Goal: Task Accomplishment & Management: Use online tool/utility

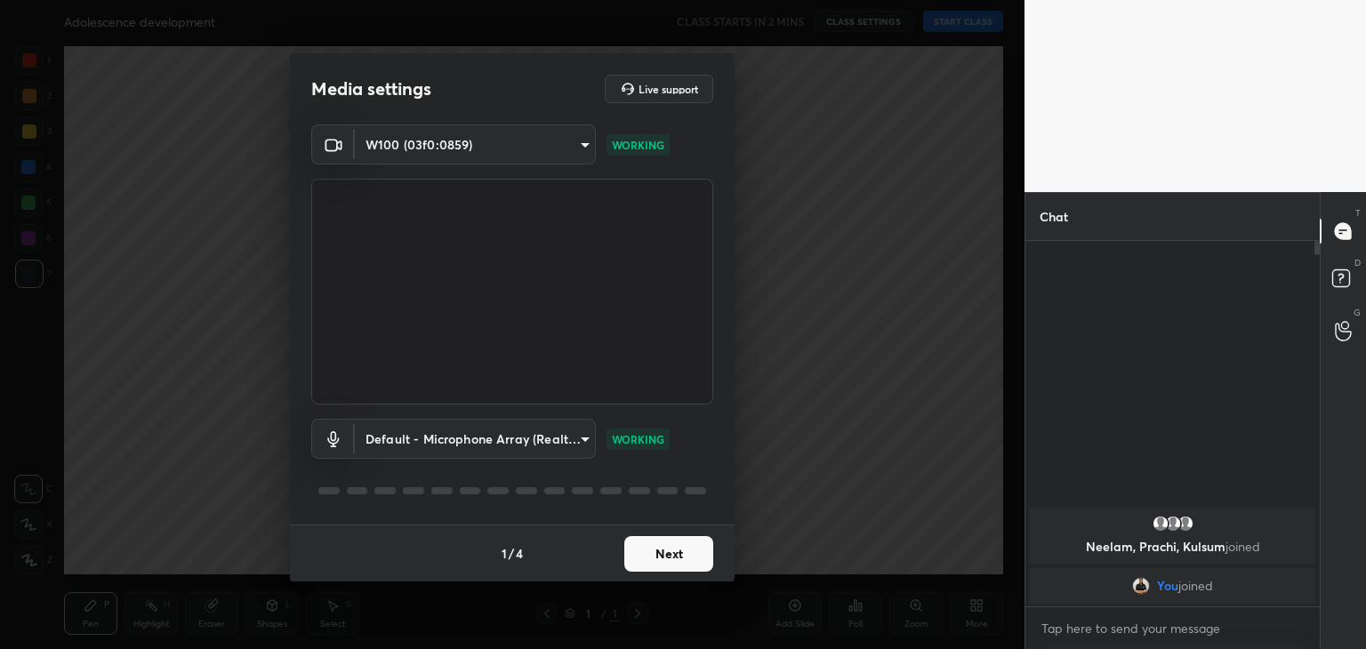
click at [680, 549] on button "Next" at bounding box center [668, 554] width 89 height 36
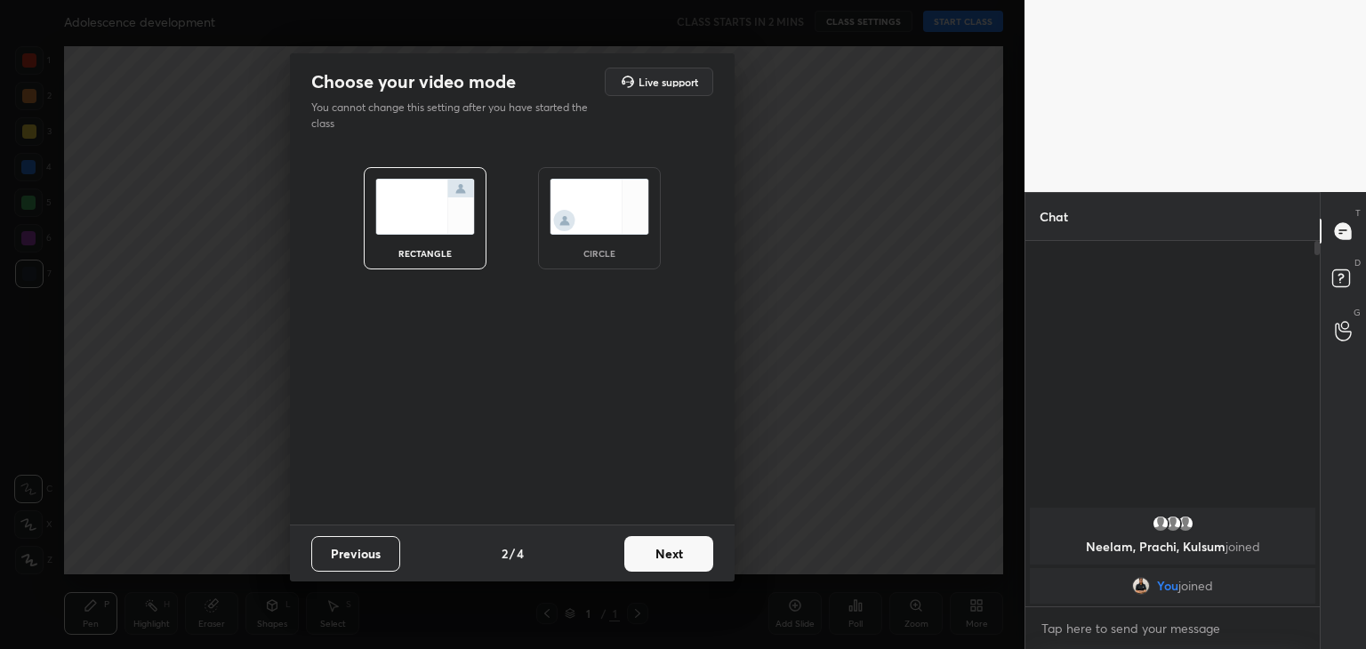
click at [614, 209] on img at bounding box center [600, 207] width 100 height 56
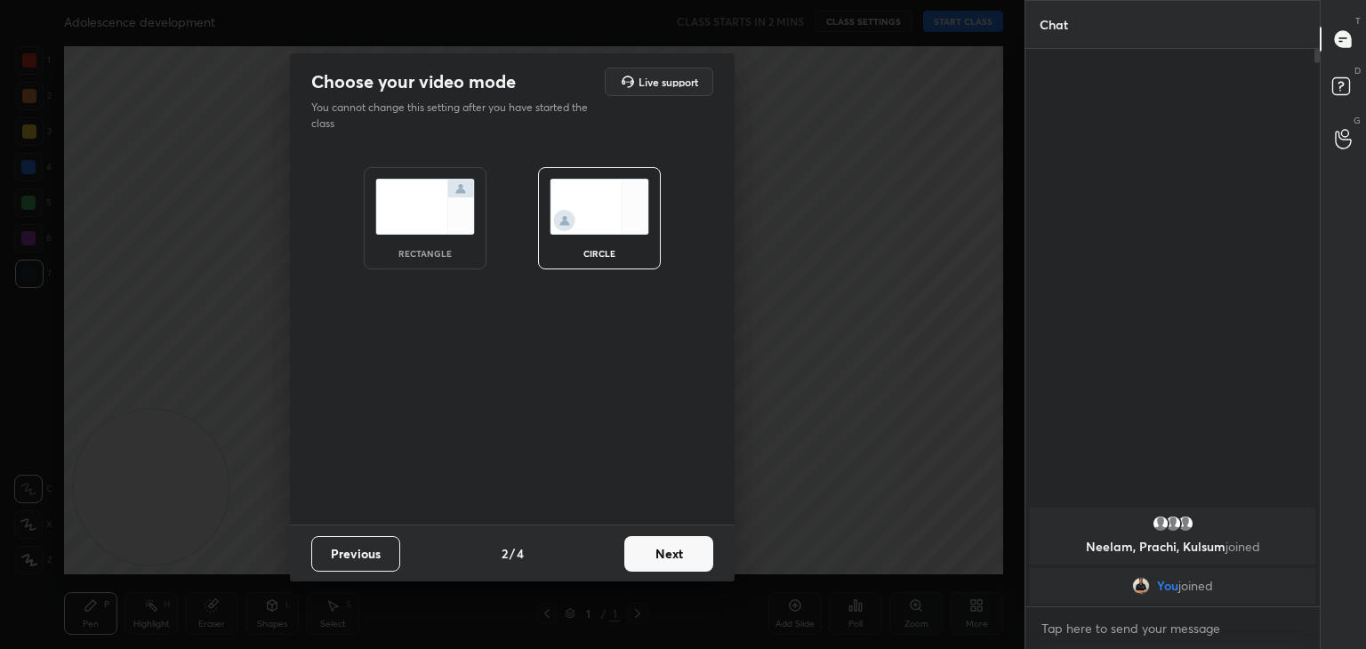
scroll to position [405, 289]
click at [673, 571] on div "Previous 2 / 4 Next" at bounding box center [512, 553] width 445 height 57
click at [669, 556] on button "Next" at bounding box center [668, 554] width 89 height 36
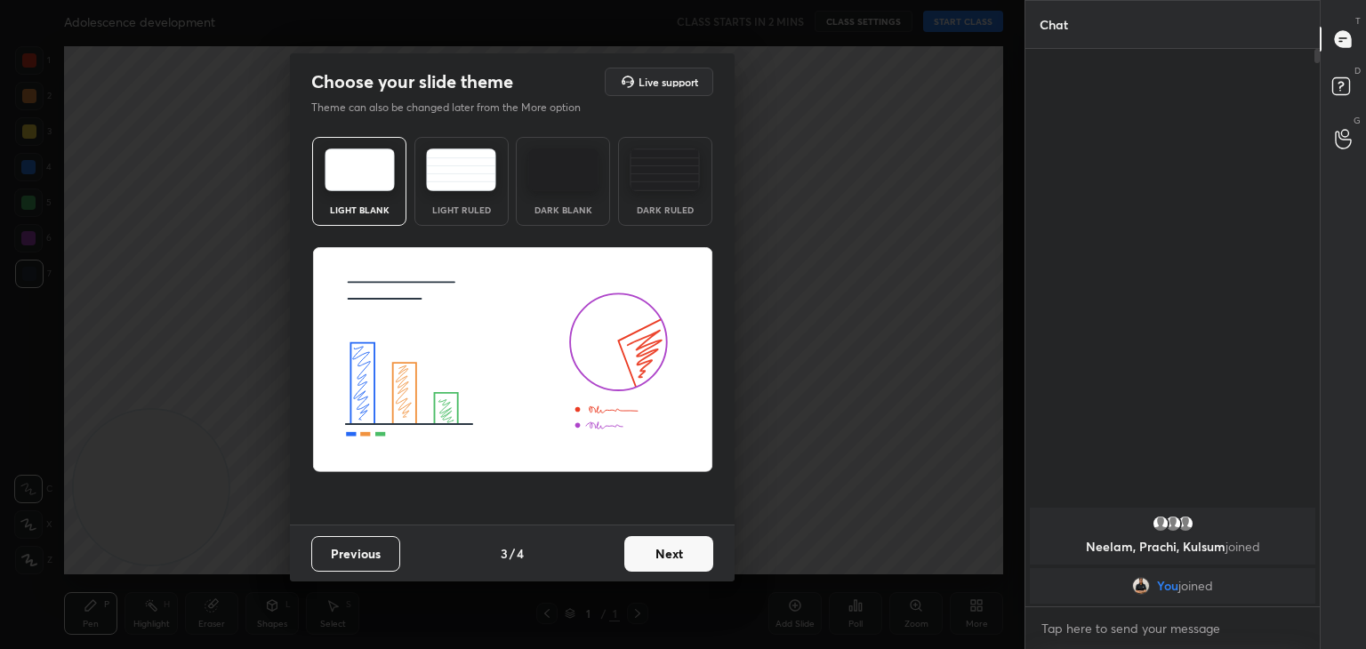
click at [655, 543] on button "Next" at bounding box center [668, 554] width 89 height 36
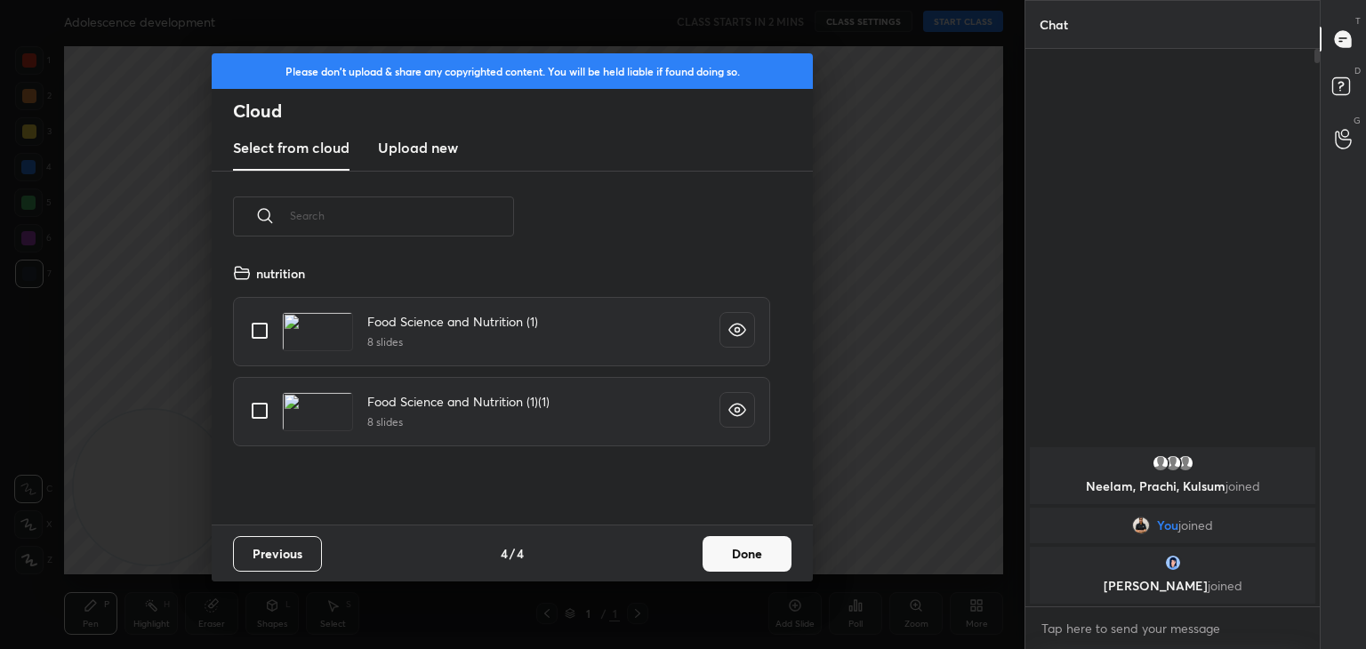
scroll to position [263, 571]
click at [426, 145] on h3 "Upload new" at bounding box center [418, 147] width 80 height 21
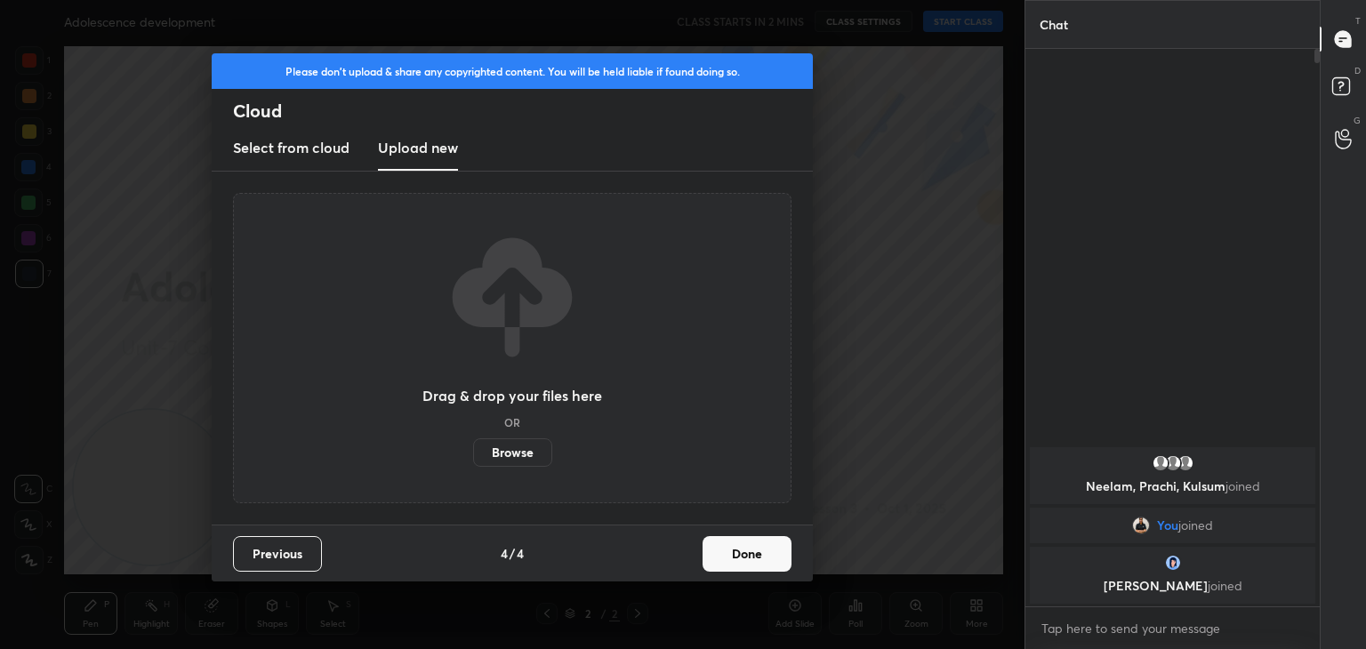
click at [509, 450] on label "Browse" at bounding box center [512, 452] width 79 height 28
click at [473, 450] on input "Browse" at bounding box center [473, 452] width 0 height 28
click at [520, 445] on label "Browse" at bounding box center [512, 452] width 79 height 28
click at [473, 445] on input "Browse" at bounding box center [473, 452] width 0 height 28
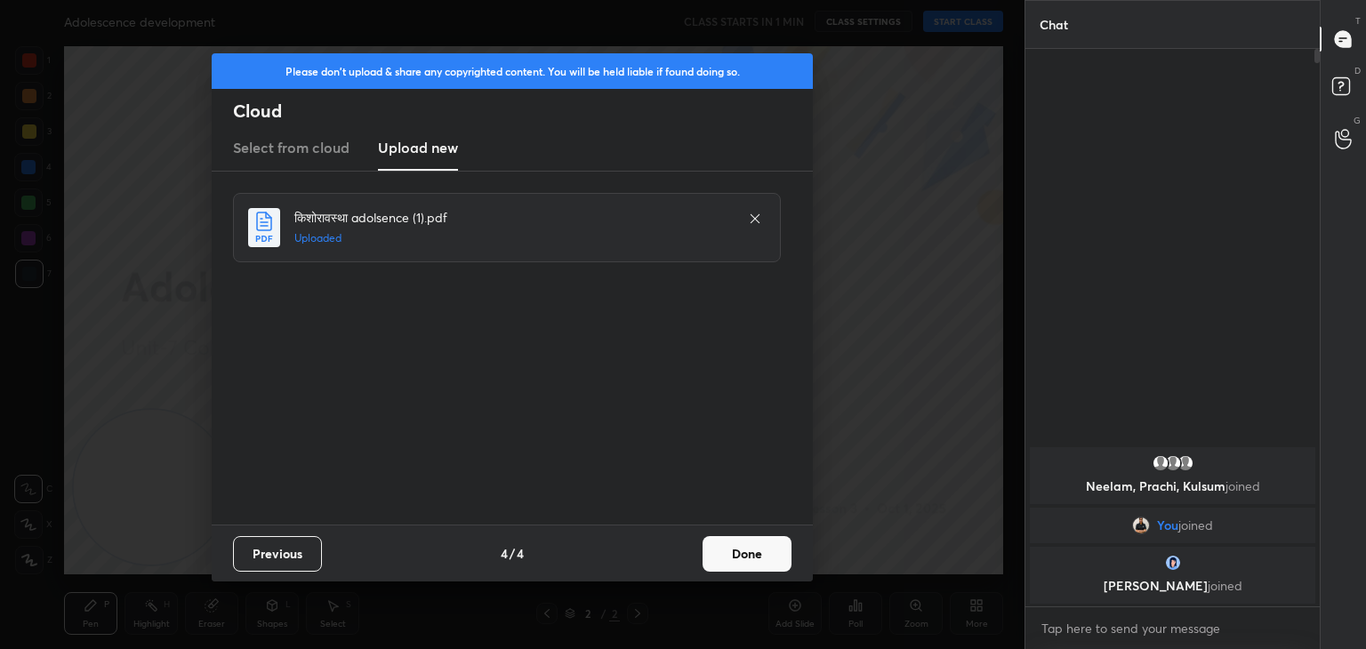
click at [743, 552] on button "Done" at bounding box center [746, 554] width 89 height 36
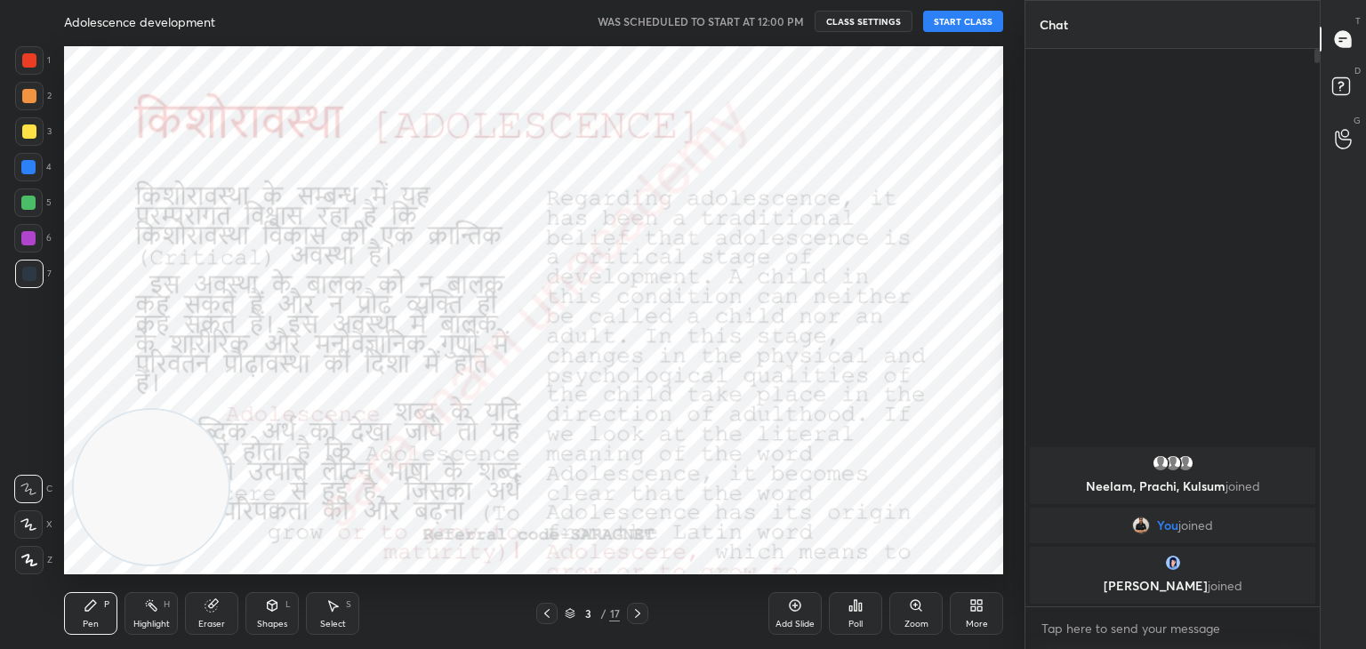
click at [949, 21] on button "START CLASS" at bounding box center [963, 21] width 80 height 21
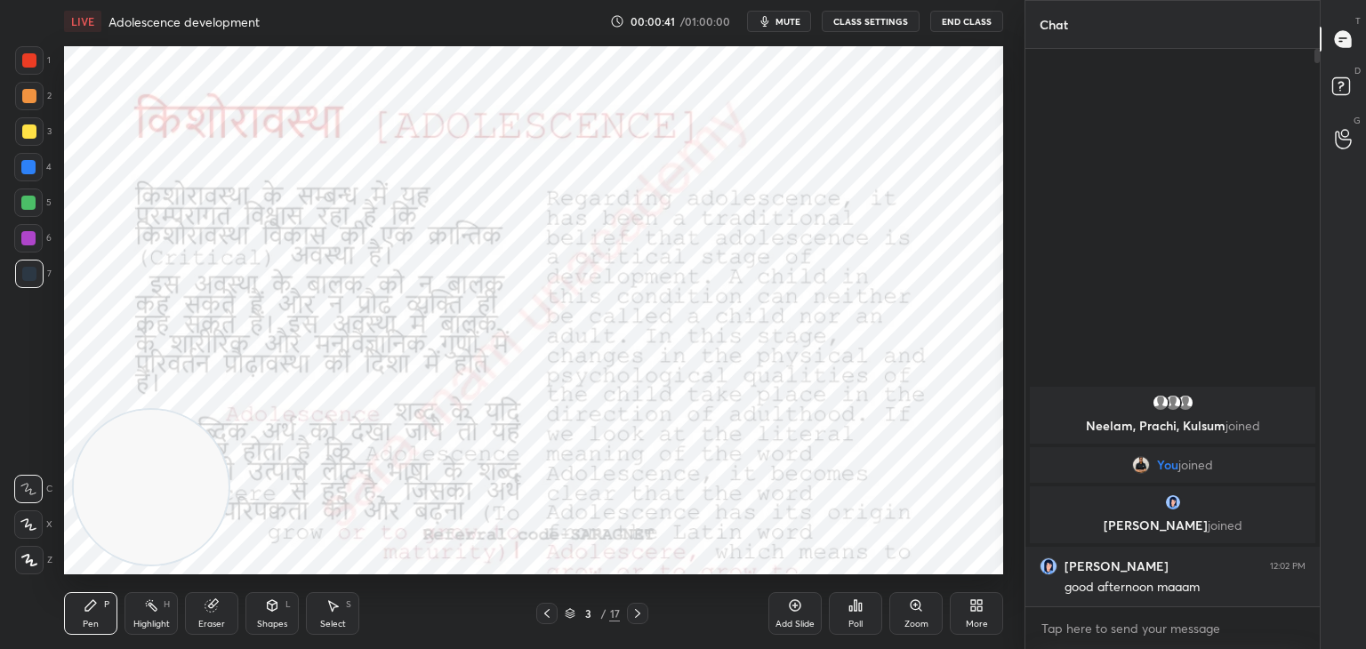
click at [541, 618] on icon at bounding box center [547, 613] width 14 height 14
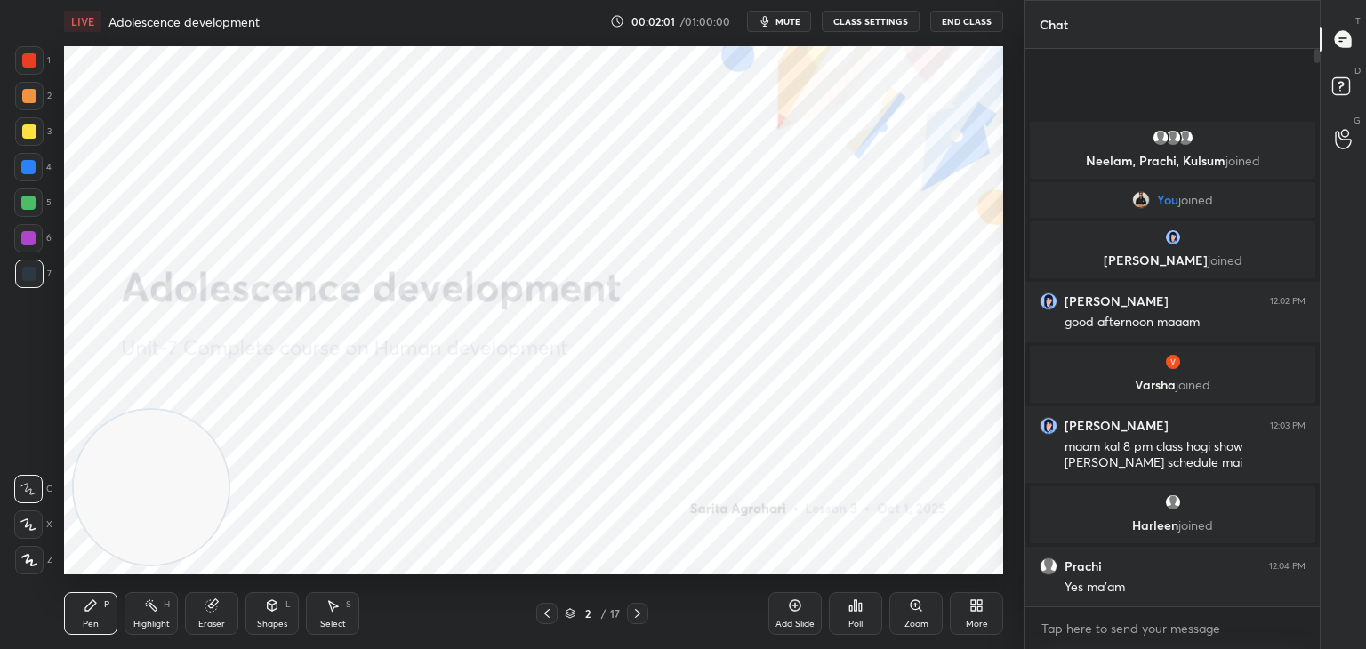
click at [79, 619] on div "Pen P" at bounding box center [90, 613] width 53 height 43
click at [25, 166] on div at bounding box center [28, 167] width 14 height 14
click at [27, 563] on icon at bounding box center [29, 560] width 14 height 11
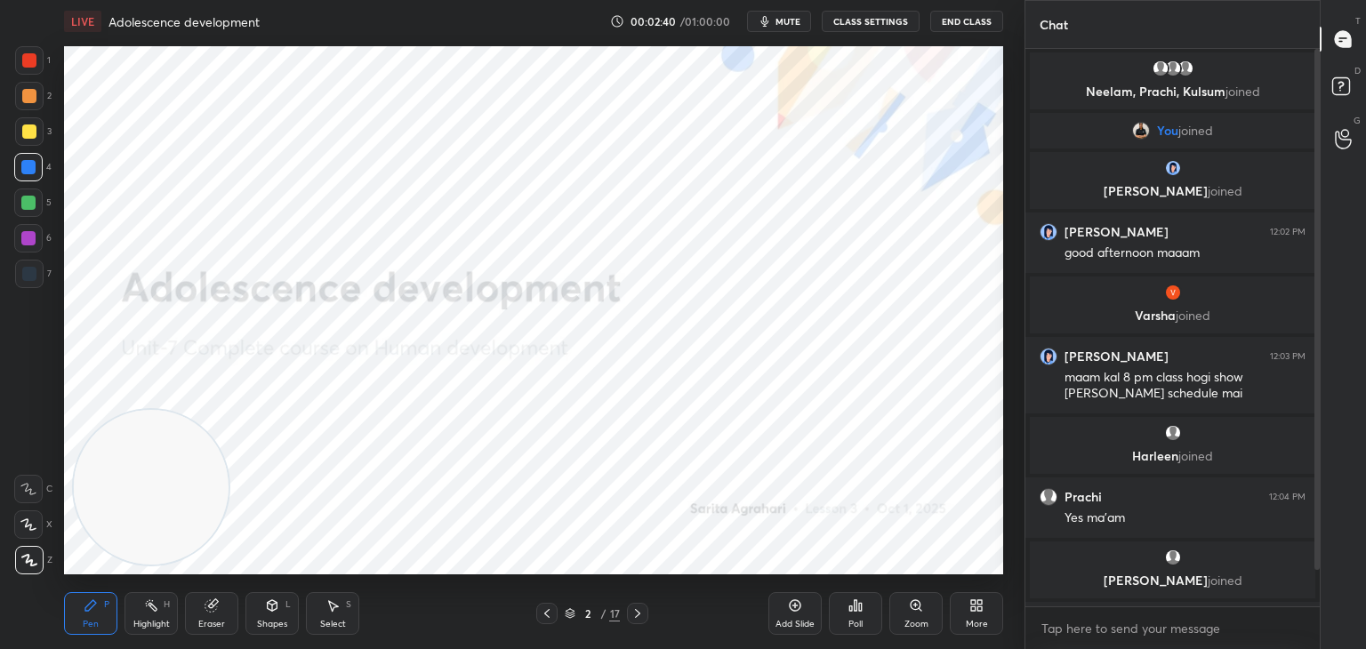
scroll to position [55, 0]
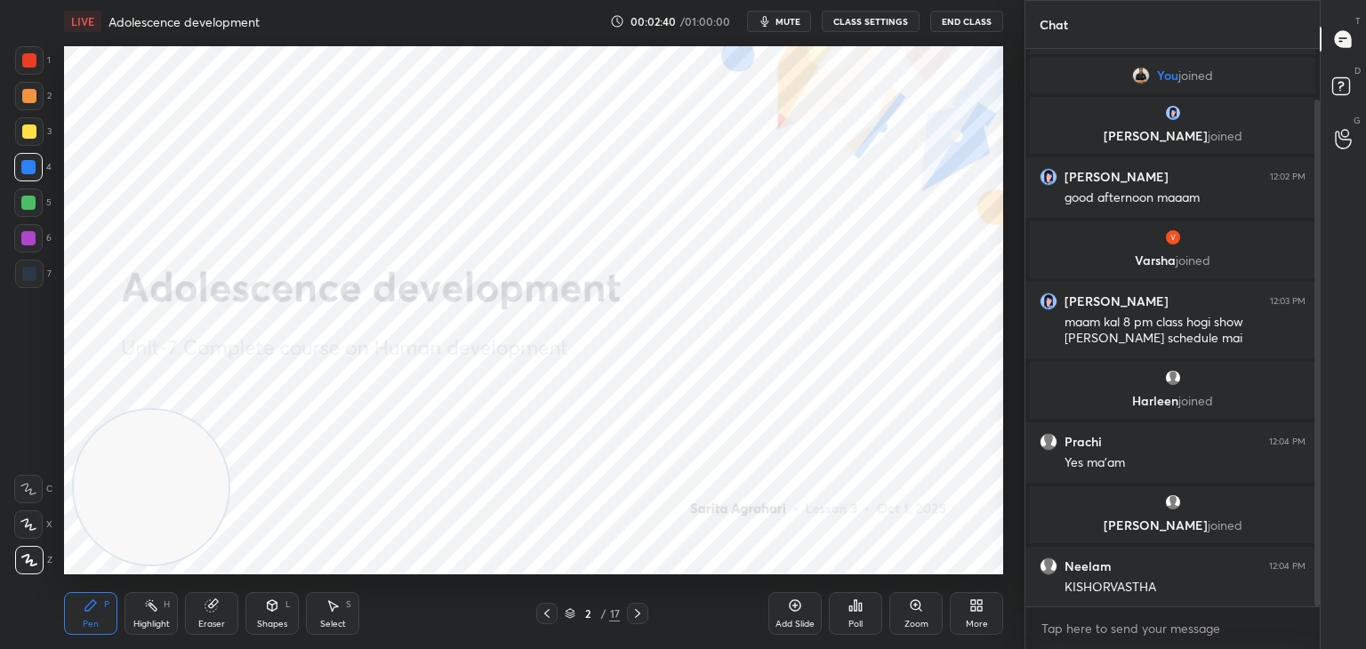
drag, startPoint x: 1316, startPoint y: 414, endPoint x: 1316, endPoint y: 548, distance: 133.4
click at [1316, 548] on div at bounding box center [1316, 354] width 5 height 508
click at [336, 616] on div "Select S" at bounding box center [332, 613] width 53 height 43
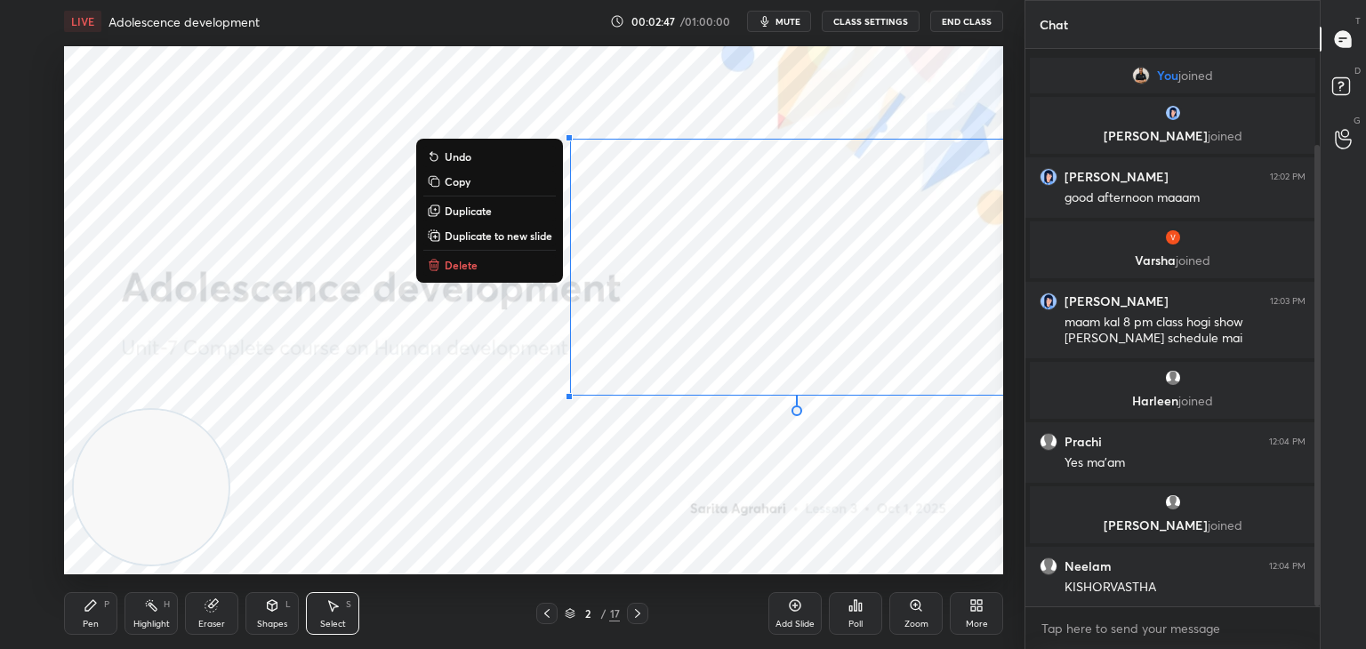
scroll to position [116, 0]
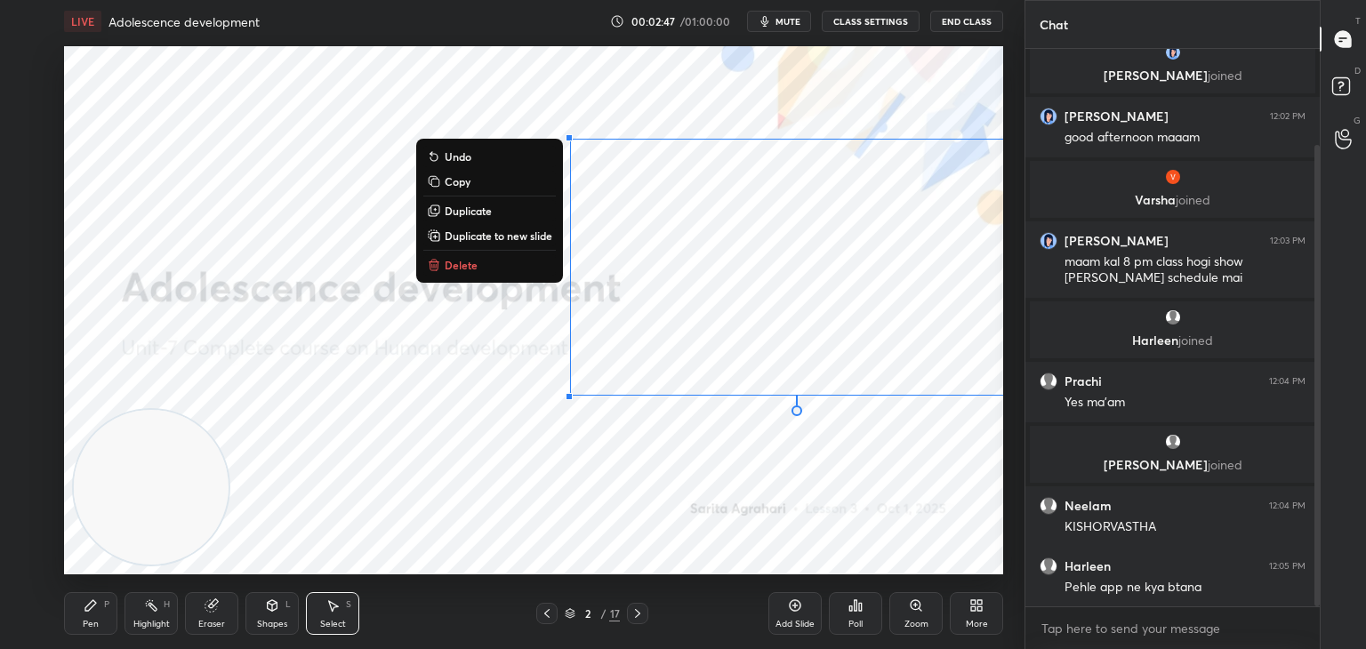
click at [498, 268] on button "Delete" at bounding box center [489, 264] width 132 height 21
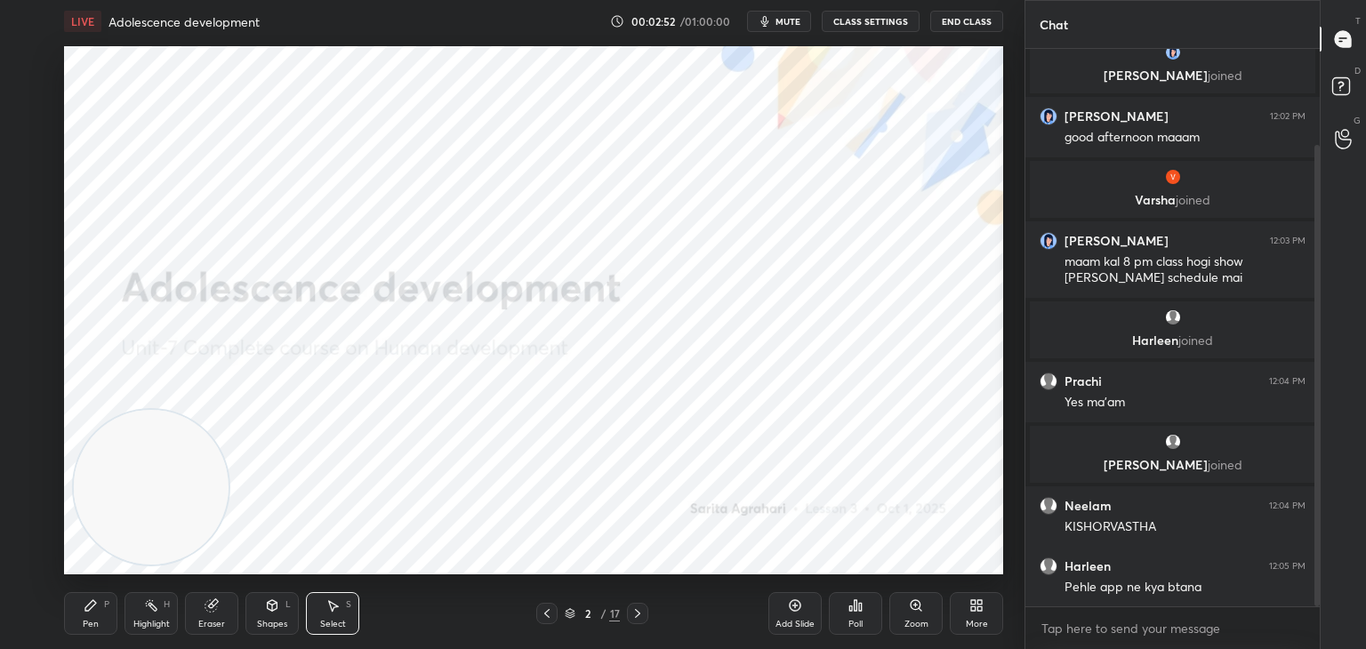
click at [638, 612] on icon at bounding box center [637, 613] width 5 height 9
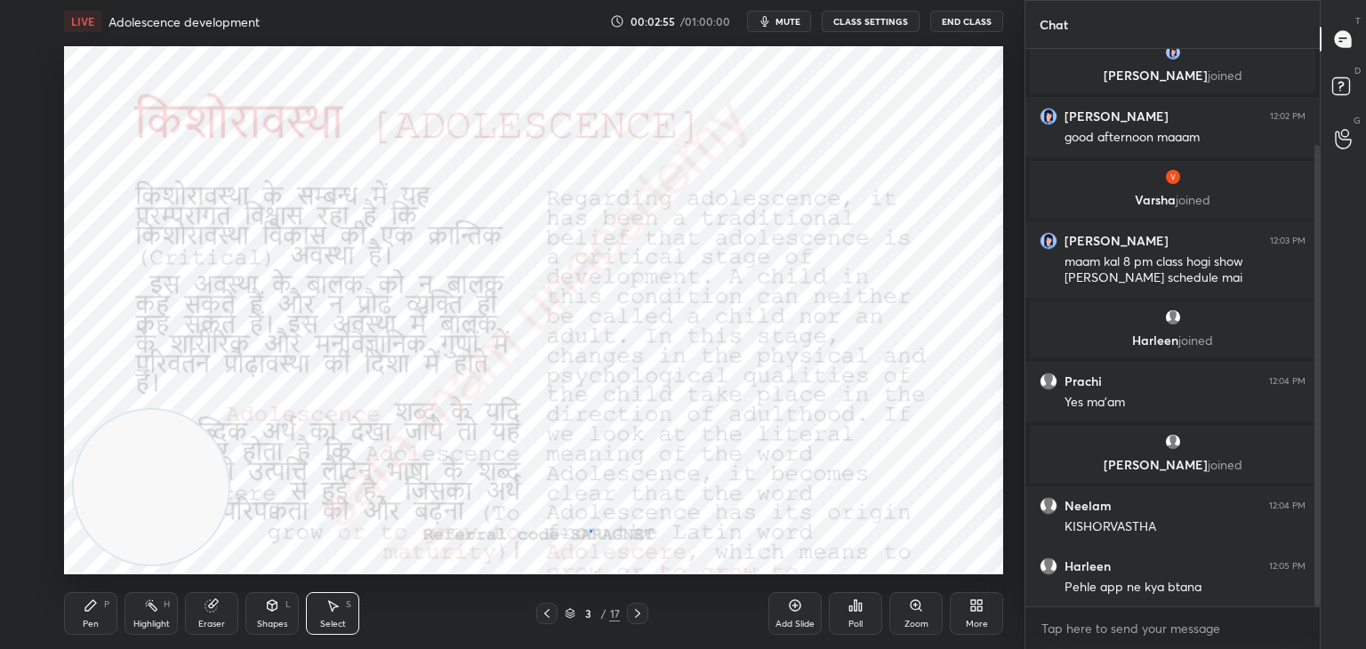
click at [594, 530] on div "0 ° Undo Copy Duplicate Duplicate to new slide Delete" at bounding box center [533, 310] width 939 height 528
click at [612, 531] on div "0 ° Undo Copy Duplicate Duplicate to new slide Delete" at bounding box center [533, 310] width 939 height 528
click at [624, 531] on div "0 ° Undo Copy Duplicate Duplicate to new slide Delete" at bounding box center [533, 310] width 939 height 528
click at [629, 531] on div "0 ° Undo Copy Duplicate Duplicate to new slide Delete" at bounding box center [533, 310] width 939 height 528
click at [619, 533] on div "0 ° Undo Copy Duplicate Duplicate to new slide Delete" at bounding box center [533, 310] width 939 height 528
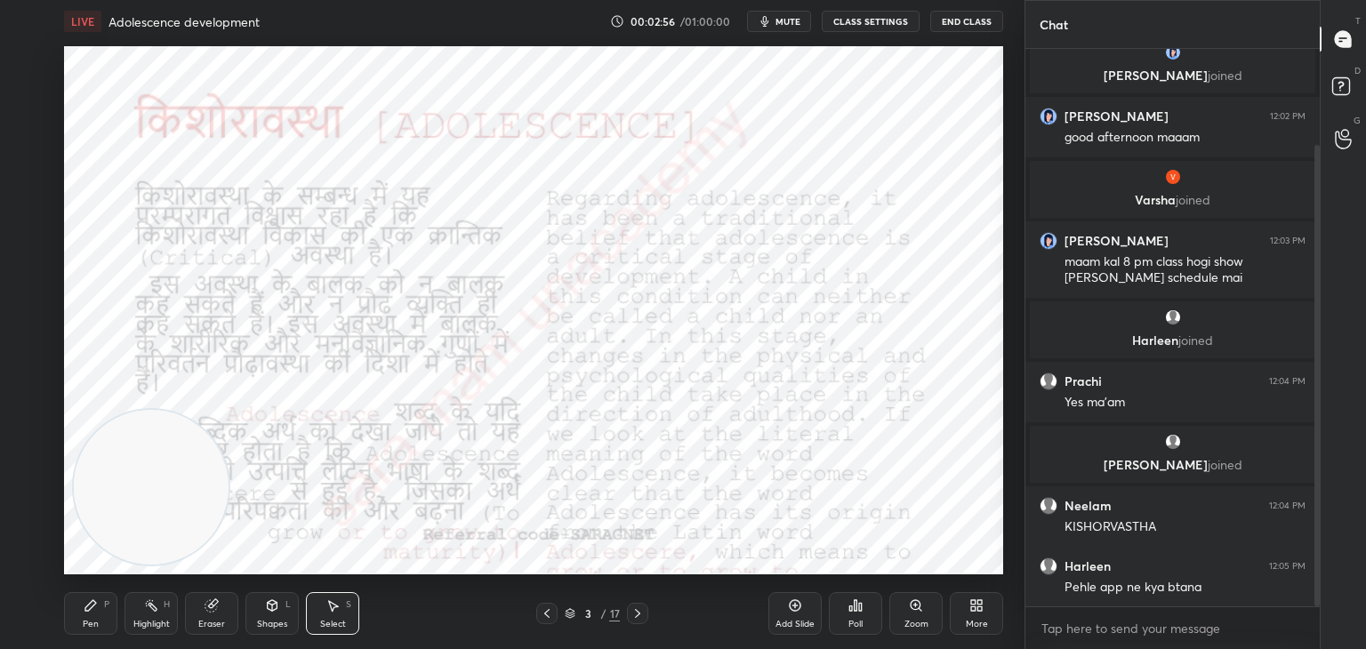
click at [533, 534] on div "0 ° Undo Copy Duplicate Duplicate to new slide Delete" at bounding box center [533, 310] width 939 height 528
click at [511, 531] on div "0 ° Undo Copy Duplicate Duplicate to new slide Delete" at bounding box center [533, 310] width 939 height 528
click at [501, 532] on div "0 ° Undo Copy Duplicate Duplicate to new slide Delete" at bounding box center [533, 310] width 939 height 528
click at [466, 538] on div "0 ° Undo Copy Duplicate Duplicate to new slide Delete" at bounding box center [533, 310] width 939 height 528
click at [431, 534] on div "0 ° Undo Copy Duplicate Duplicate to new slide Delete" at bounding box center [533, 310] width 939 height 528
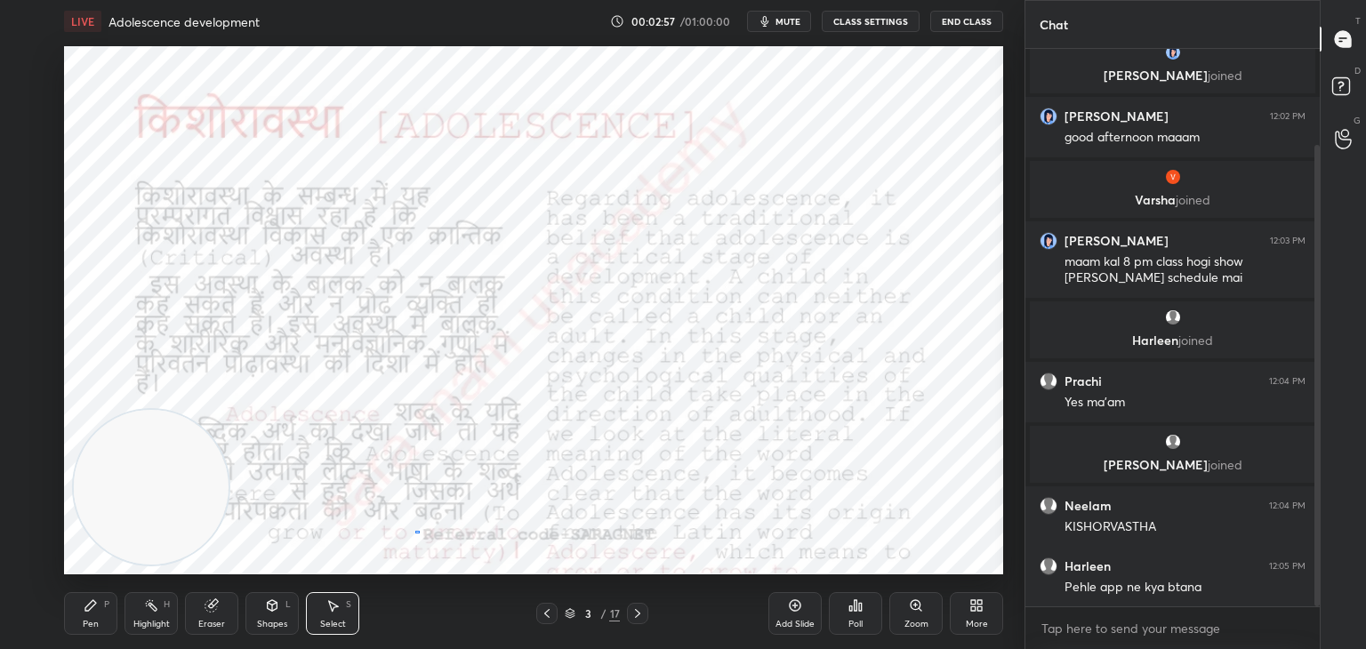
click at [417, 530] on div "0 ° Undo Copy Duplicate Duplicate to new slide Delete" at bounding box center [533, 310] width 939 height 528
click at [443, 544] on div "0 ° Undo Copy Duplicate Duplicate to new slide Delete" at bounding box center [533, 310] width 939 height 528
click at [646, 541] on div "0 ° Undo Copy Duplicate Duplicate to new slide Delete" at bounding box center [533, 310] width 939 height 528
click at [638, 538] on div "0 ° Undo Copy Duplicate Duplicate to new slide Delete" at bounding box center [533, 310] width 939 height 528
click at [483, 537] on div "0 ° Undo Copy Duplicate Duplicate to new slide Delete" at bounding box center [533, 310] width 939 height 528
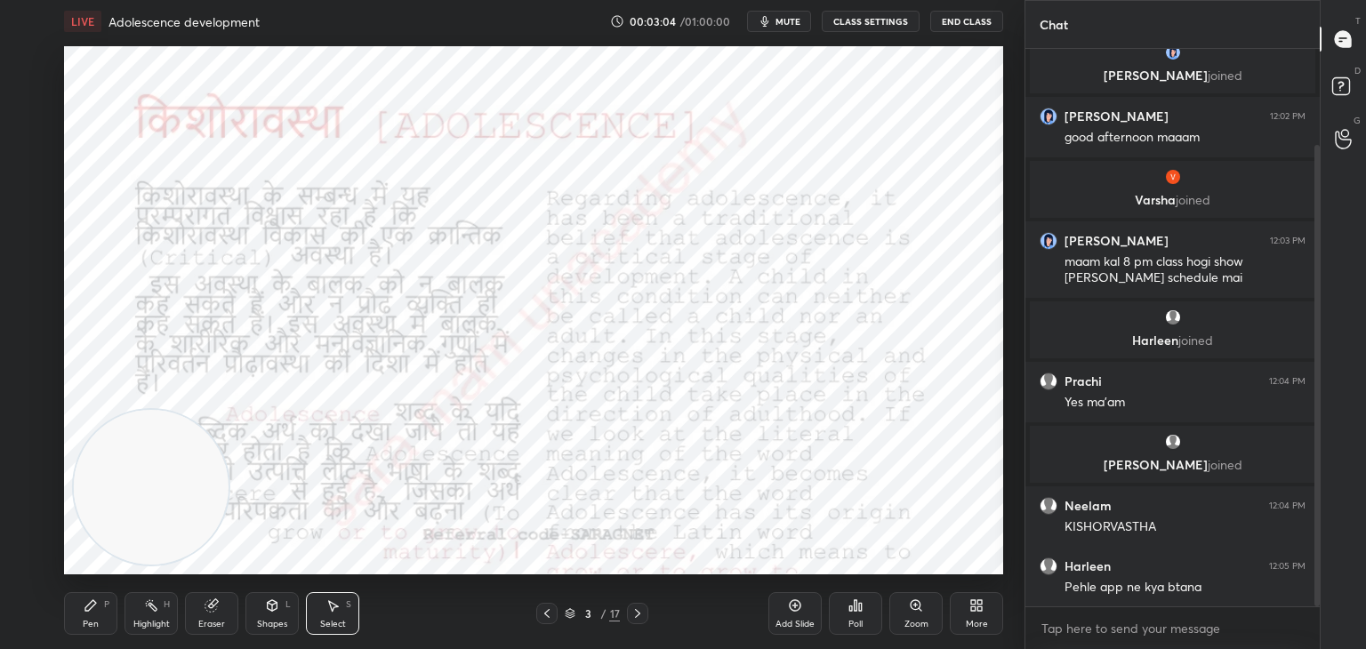
click at [512, 538] on div "0 ° Undo Copy Duplicate Duplicate to new slide Delete" at bounding box center [533, 310] width 939 height 528
click at [85, 622] on div "Pen" at bounding box center [91, 624] width 16 height 9
click at [318, 609] on div "Select S" at bounding box center [332, 613] width 53 height 43
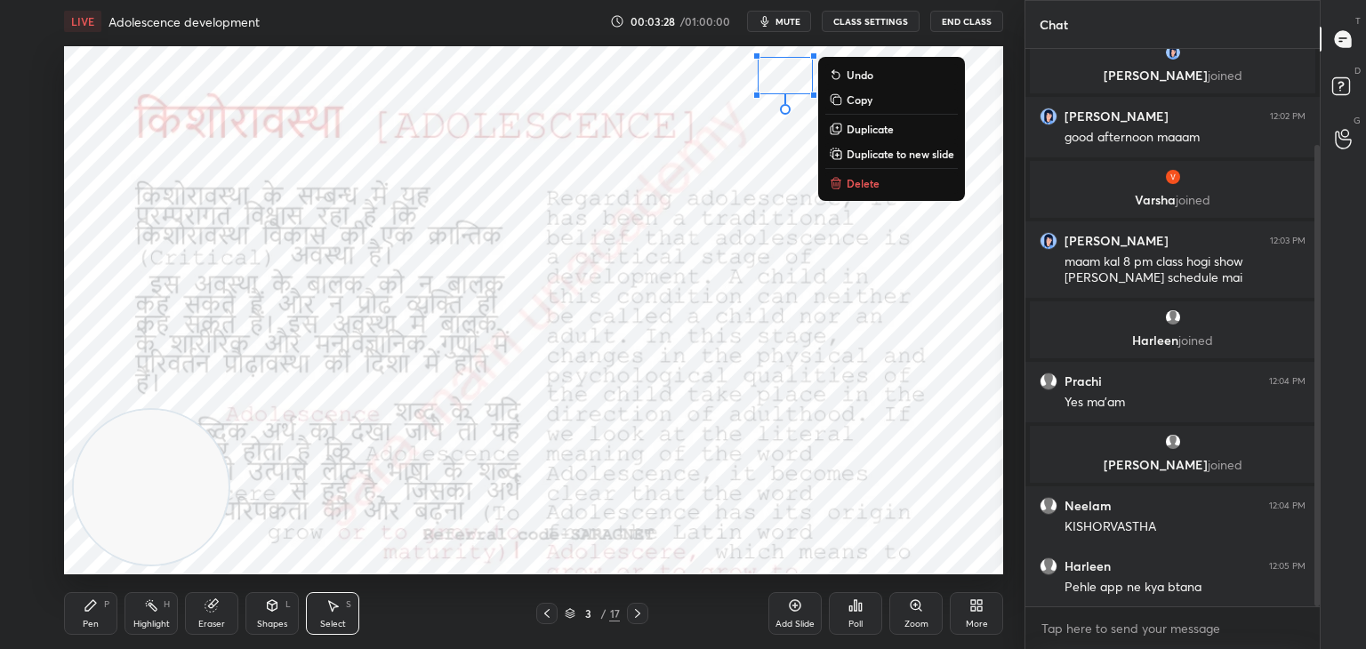
click at [845, 183] on button "Delete" at bounding box center [891, 182] width 132 height 21
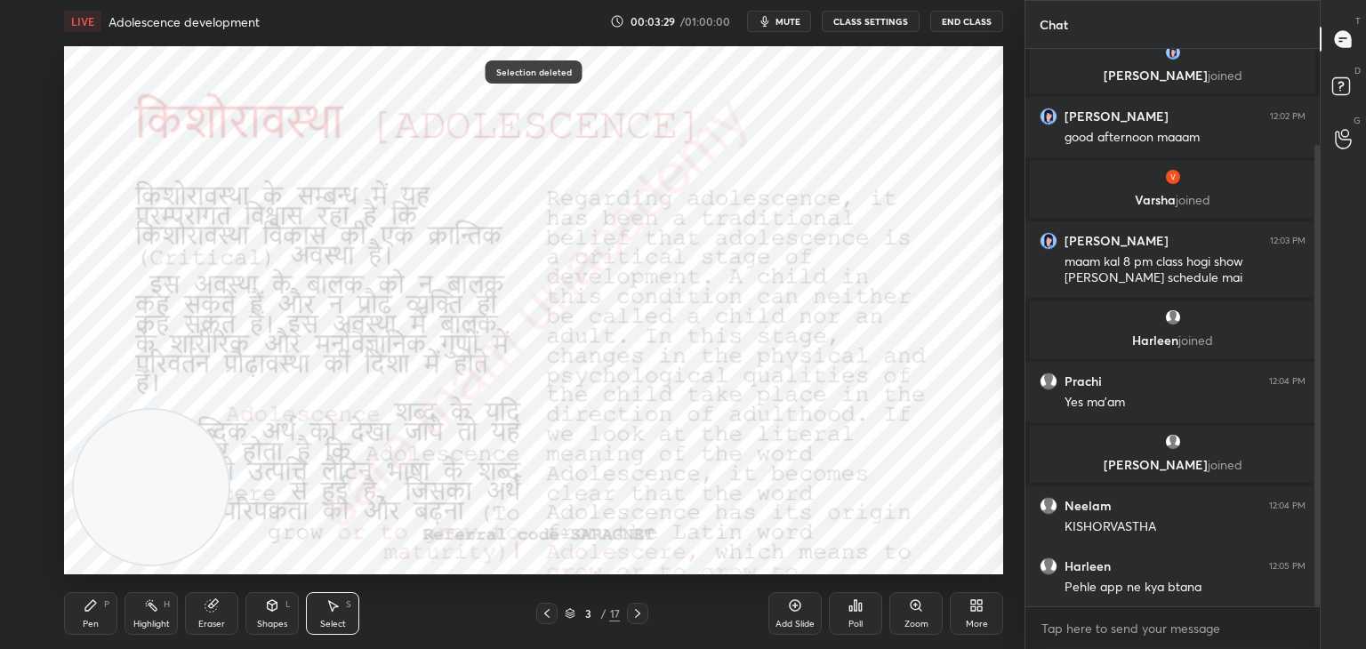
click at [92, 610] on icon at bounding box center [91, 605] width 14 height 14
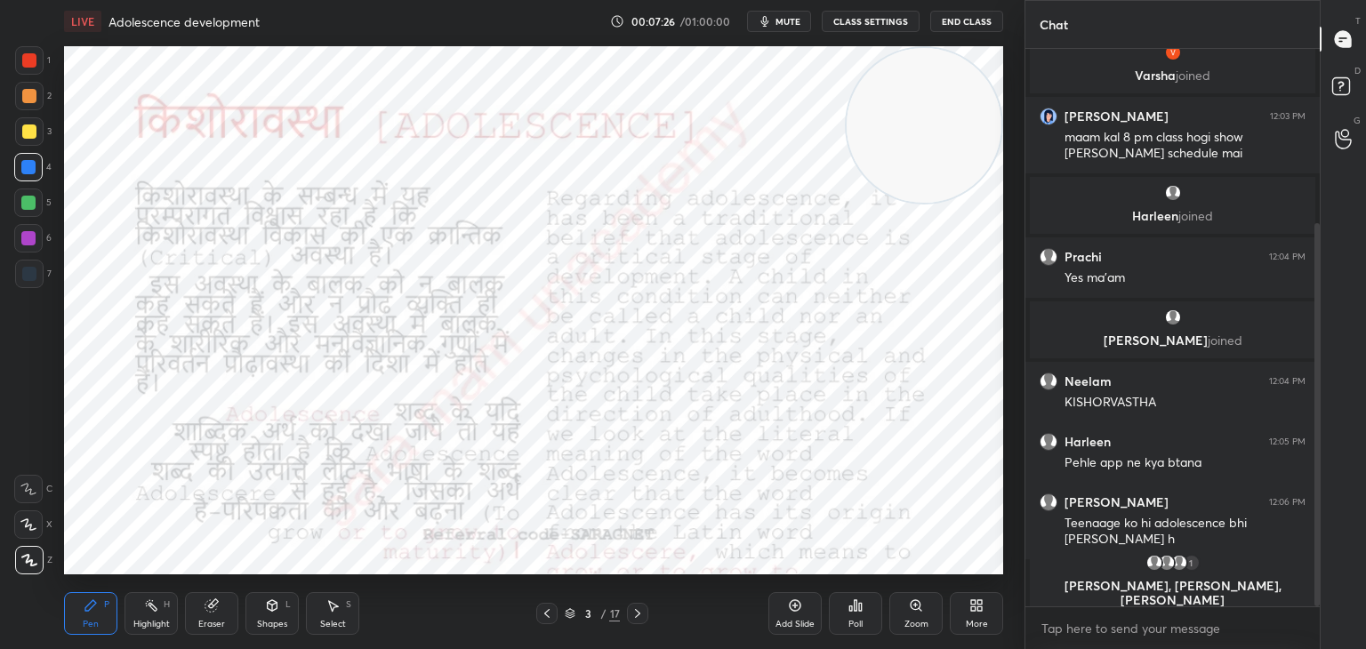
scroll to position [254, 0]
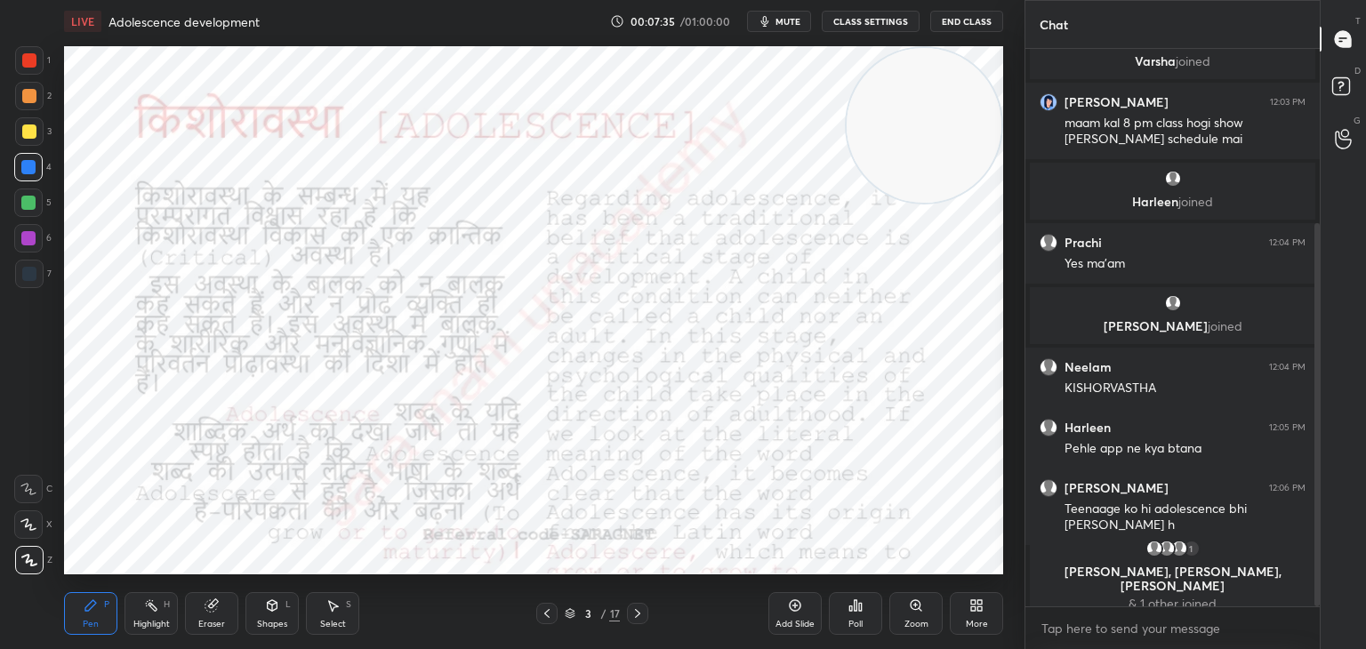
click at [634, 610] on icon at bounding box center [637, 613] width 14 height 14
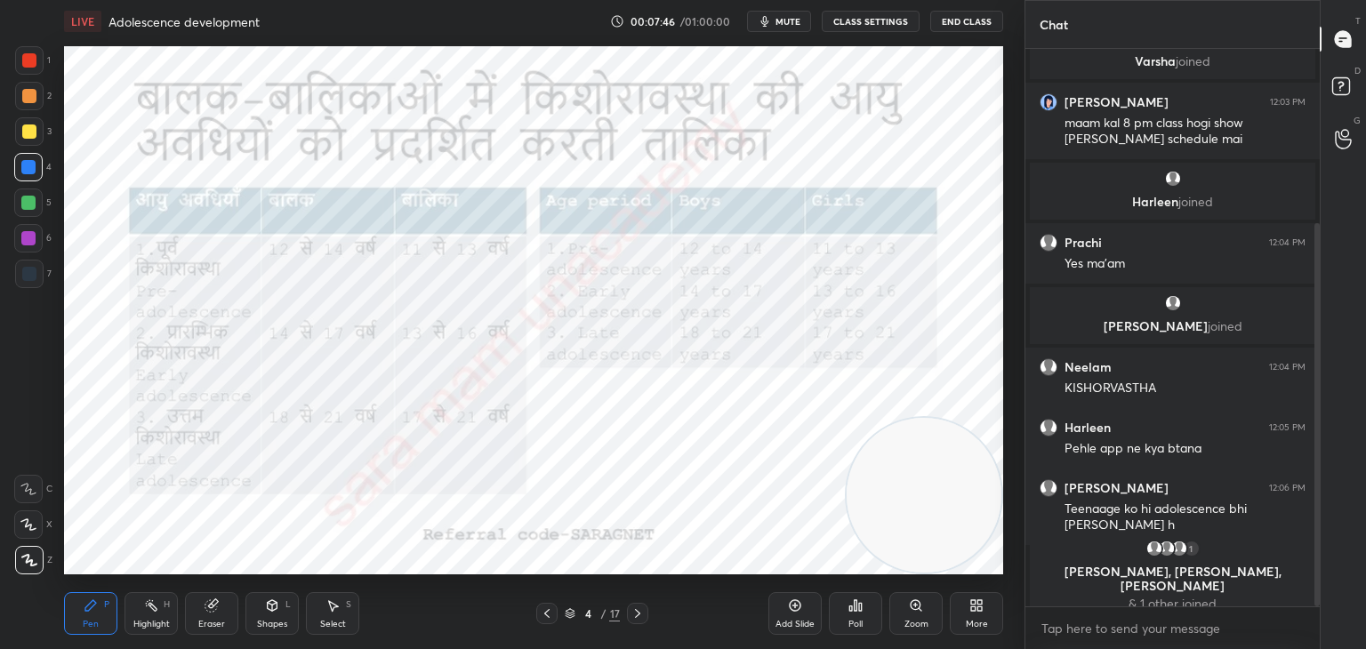
click at [104, 621] on div "Pen P" at bounding box center [90, 613] width 53 height 43
click at [650, 616] on div "4 / 17" at bounding box center [592, 613] width 352 height 21
click at [637, 611] on icon at bounding box center [637, 613] width 5 height 9
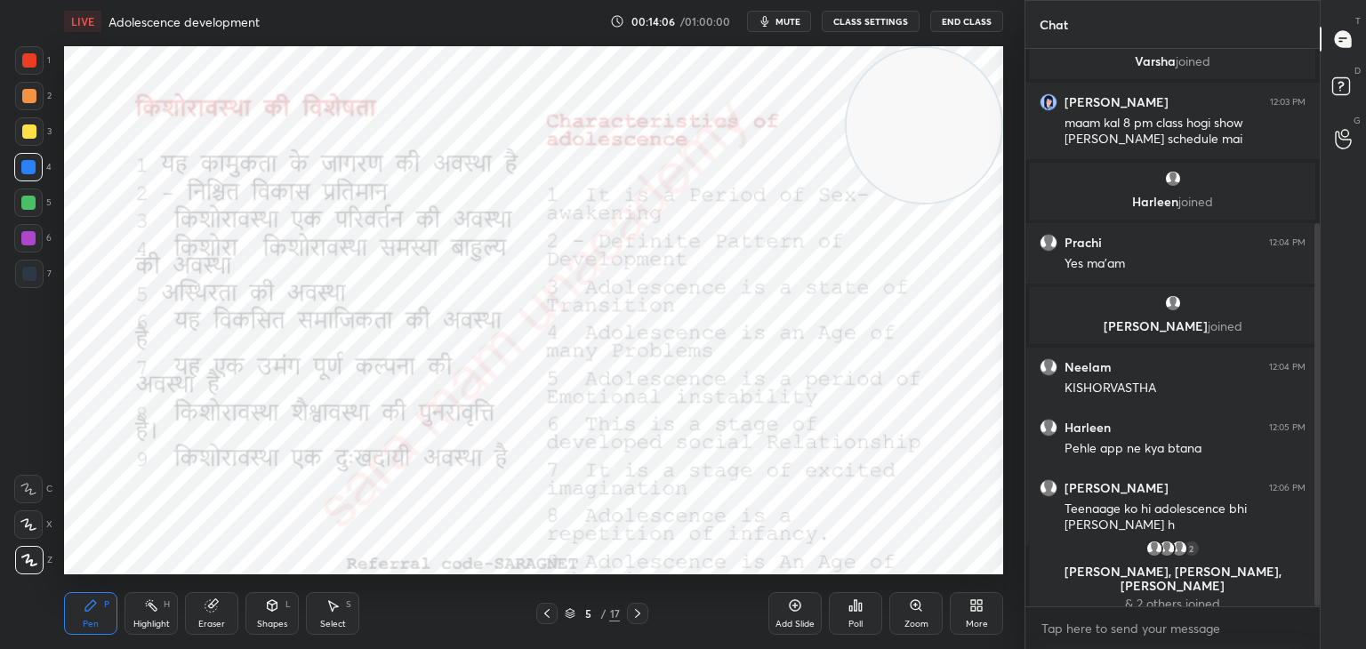
click at [888, 570] on div "Add Slide Poll Zoom More" at bounding box center [885, 614] width 235 height 100
click at [644, 615] on icon at bounding box center [637, 613] width 14 height 14
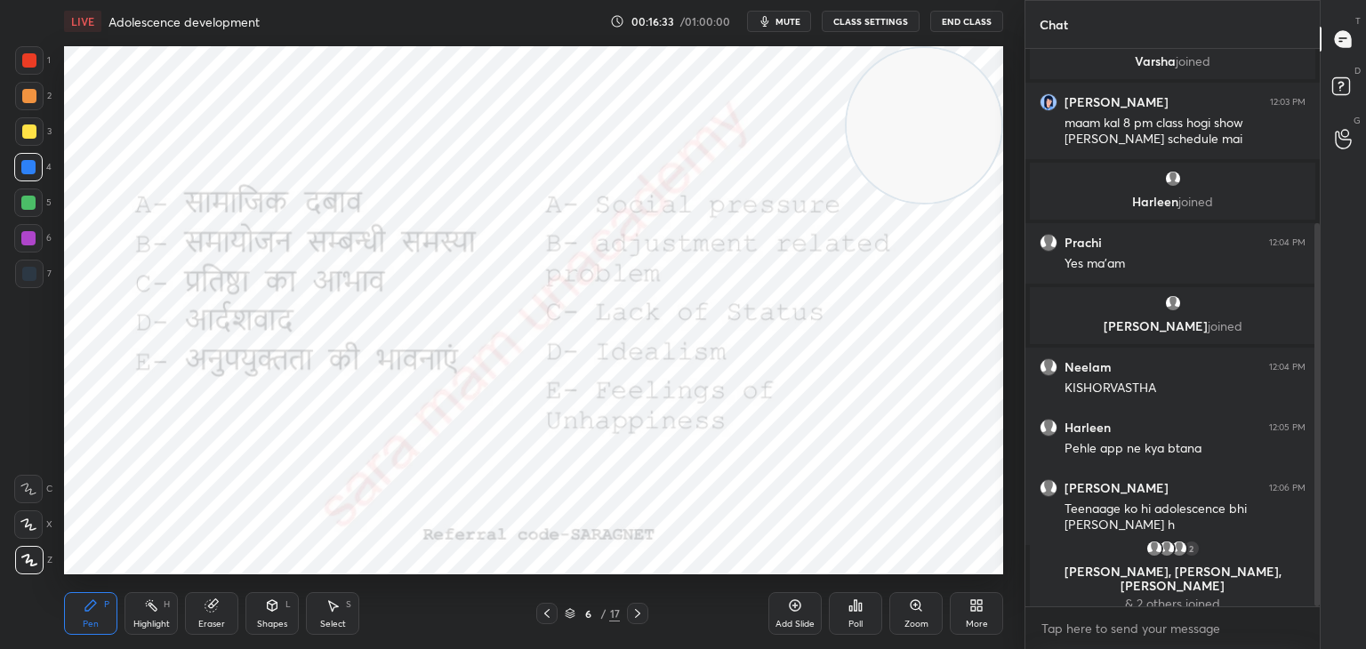
click at [635, 616] on icon at bounding box center [637, 613] width 14 height 14
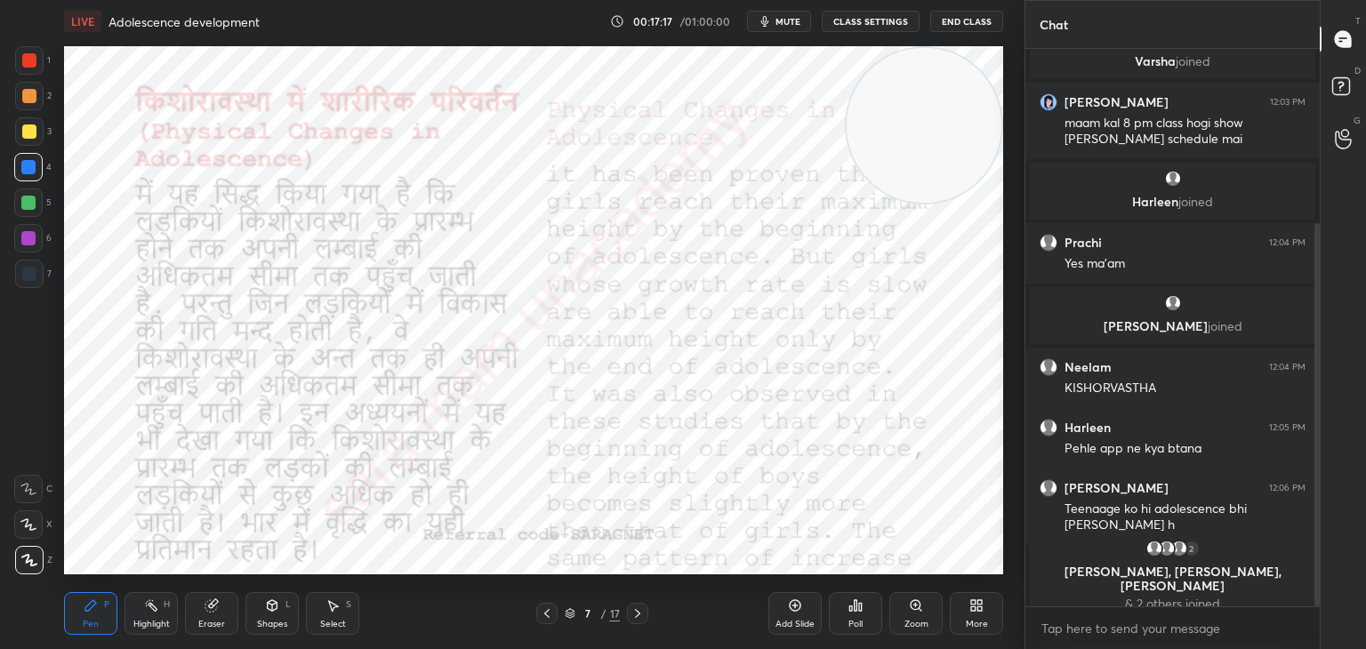
click at [552, 617] on icon at bounding box center [547, 613] width 14 height 14
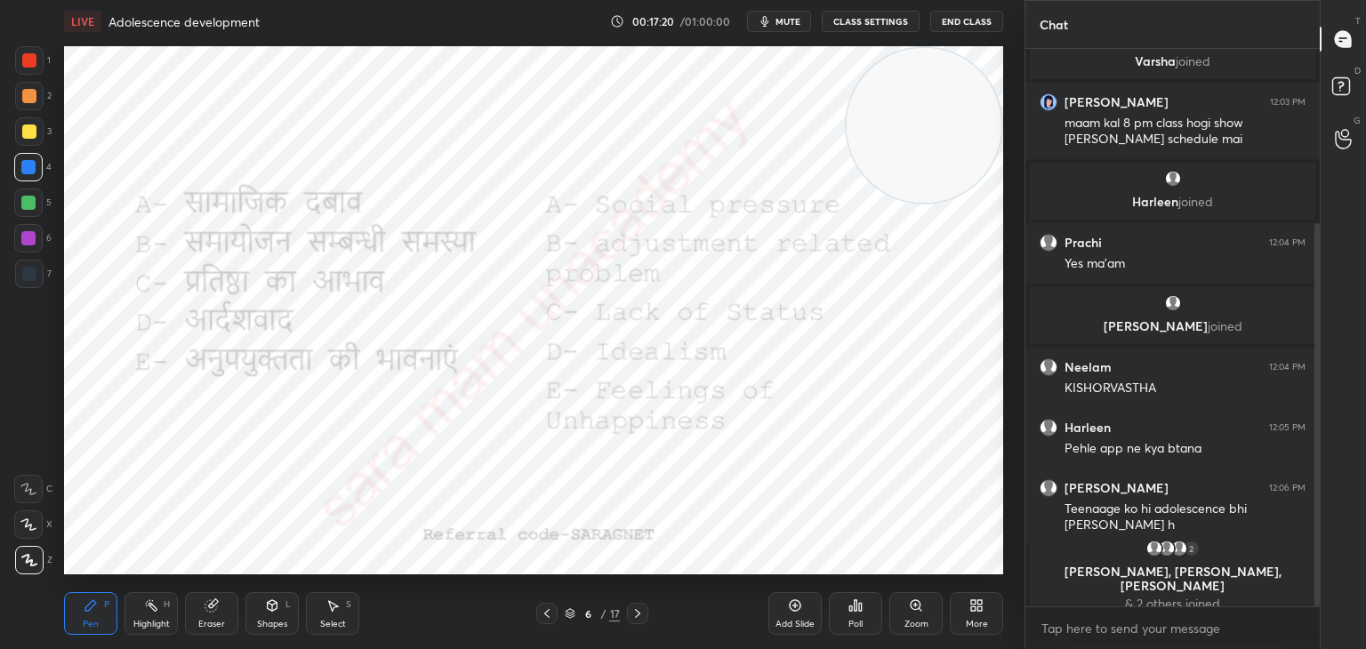
click at [647, 618] on div at bounding box center [637, 613] width 21 height 21
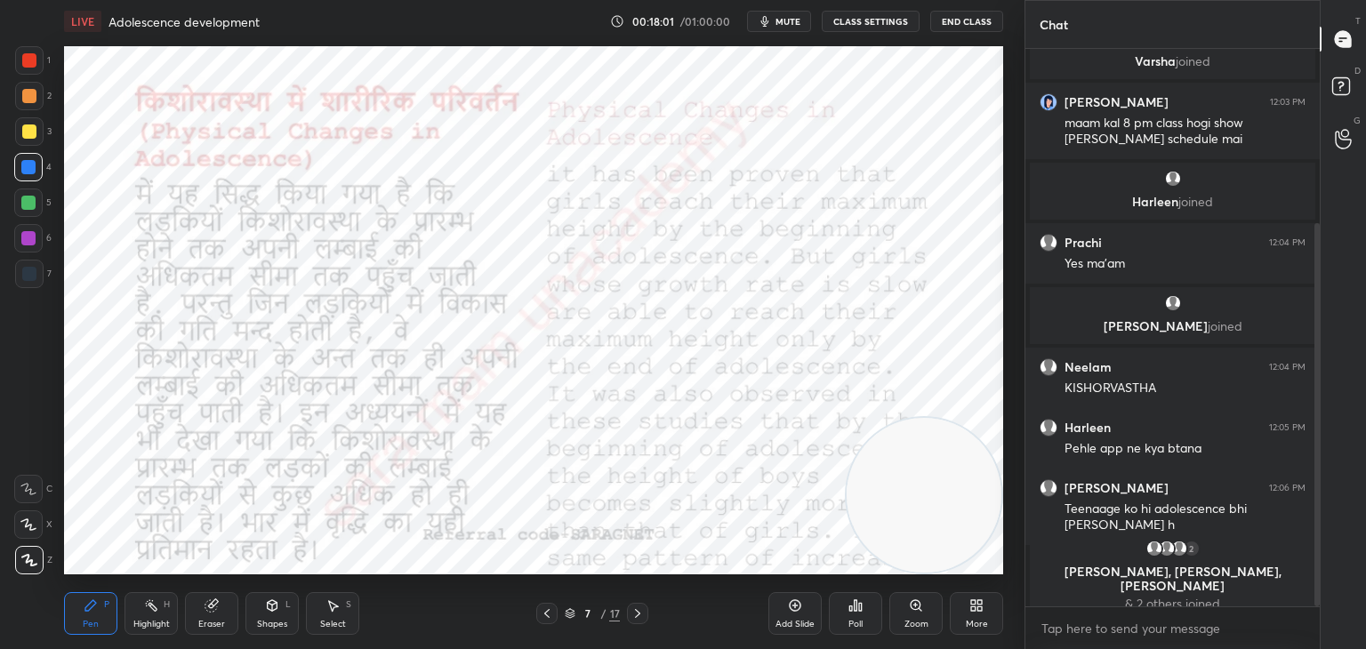
click at [1006, 119] on div "Setting up your live class Poll for secs No correct answer Start poll" at bounding box center [533, 310] width 953 height 535
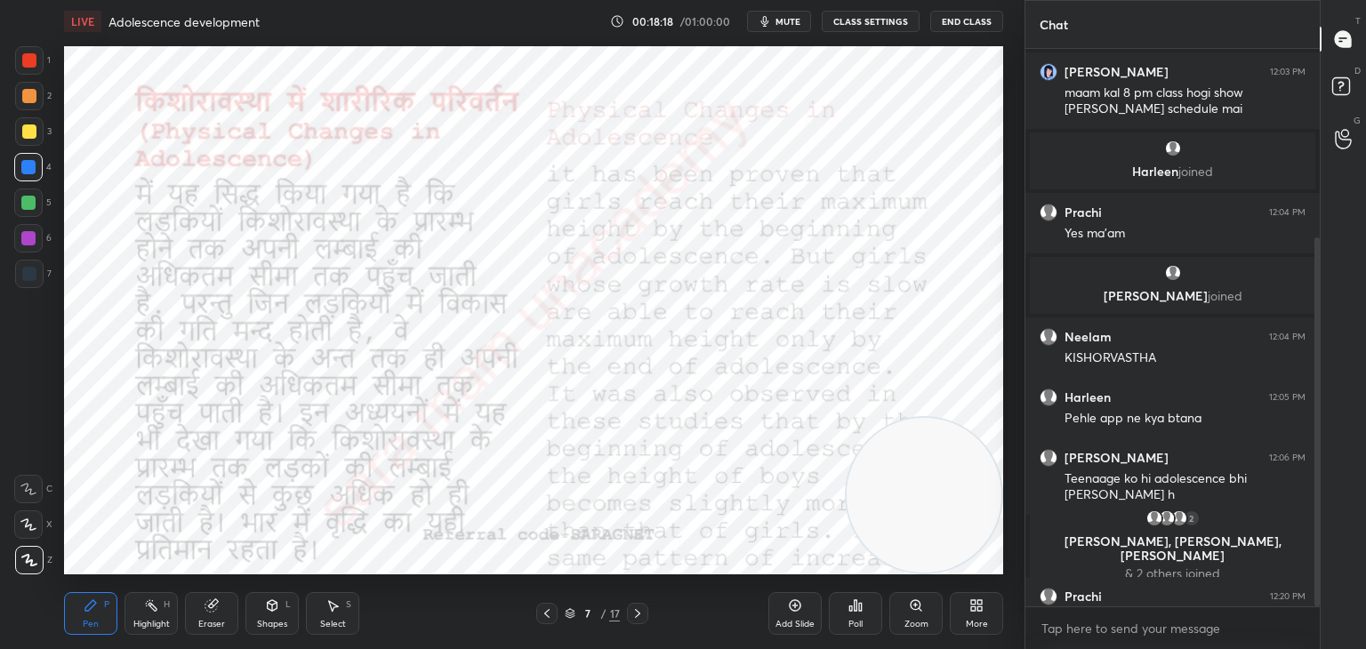
scroll to position [285, 0]
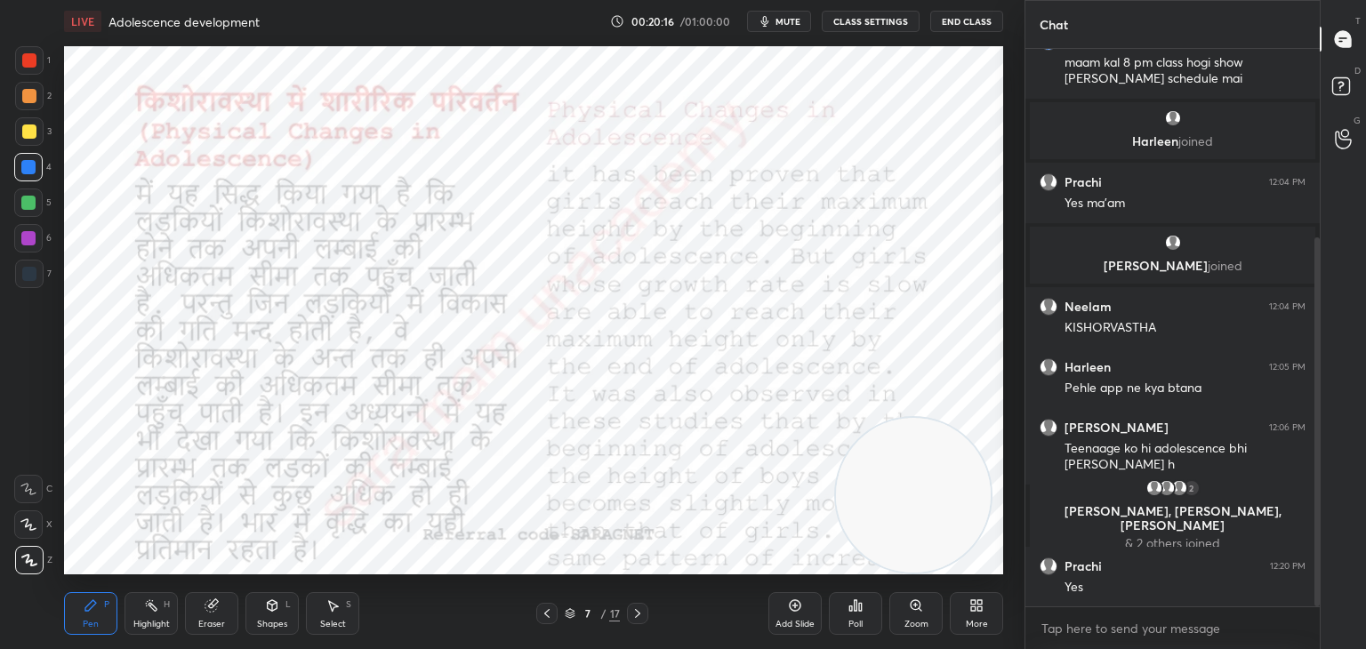
click at [633, 614] on icon at bounding box center [637, 613] width 14 height 14
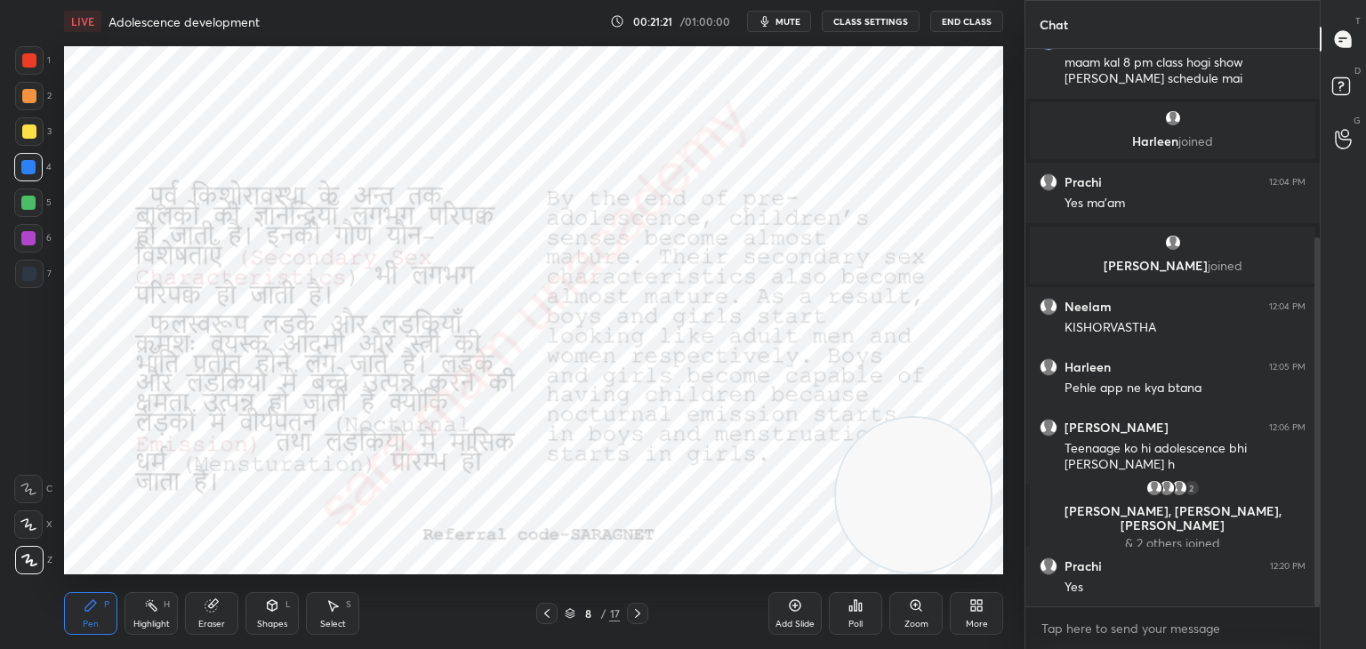
click at [329, 620] on div "Select" at bounding box center [333, 624] width 26 height 9
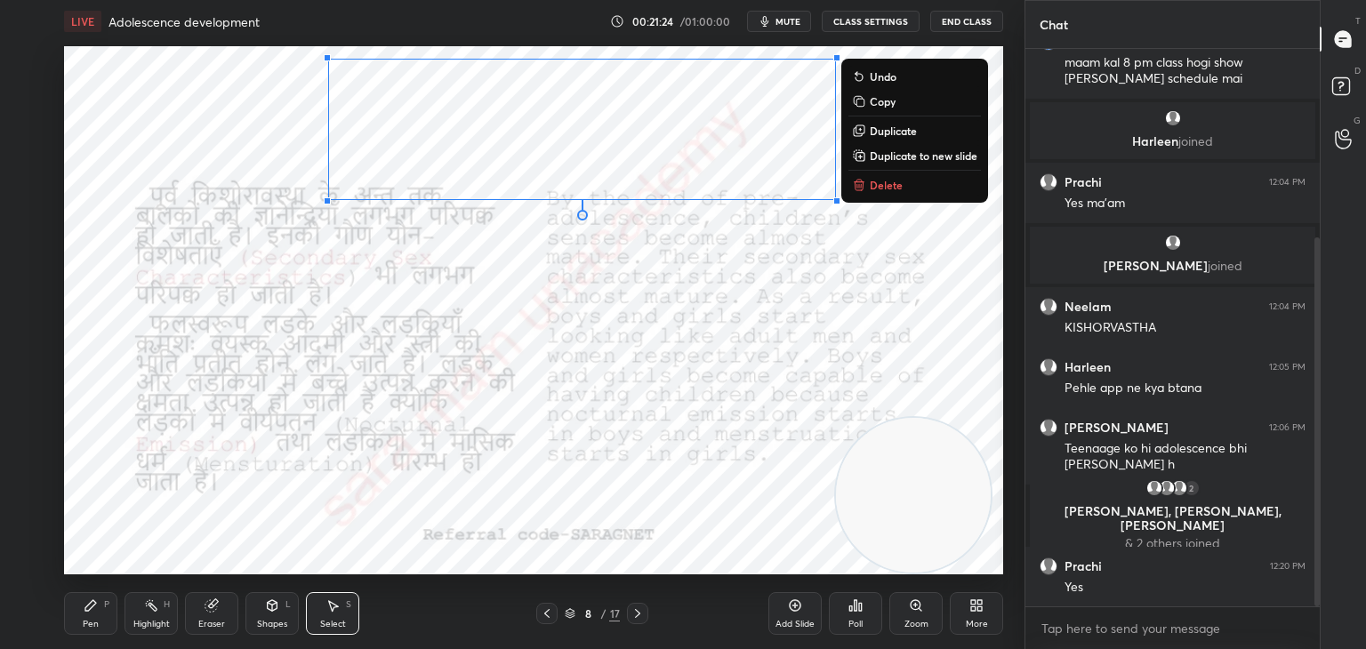
click at [881, 182] on p "Delete" at bounding box center [886, 185] width 33 height 14
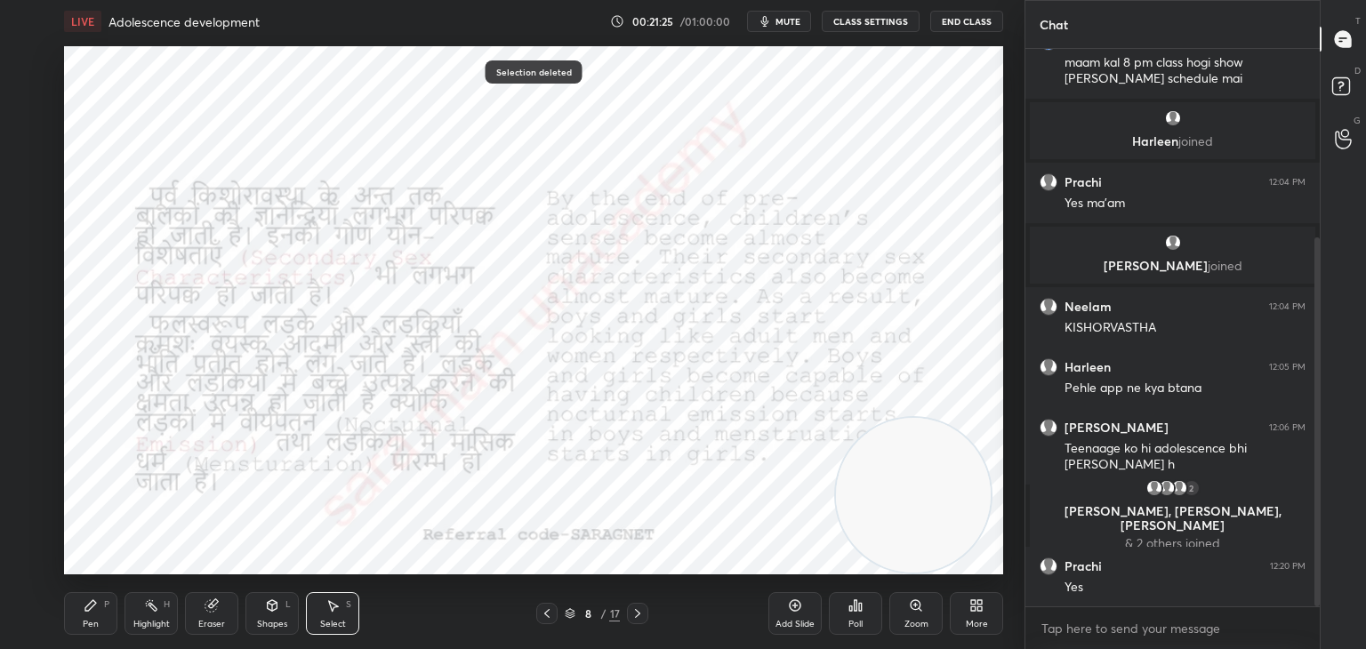
click at [103, 617] on div "Pen P" at bounding box center [90, 613] width 53 height 43
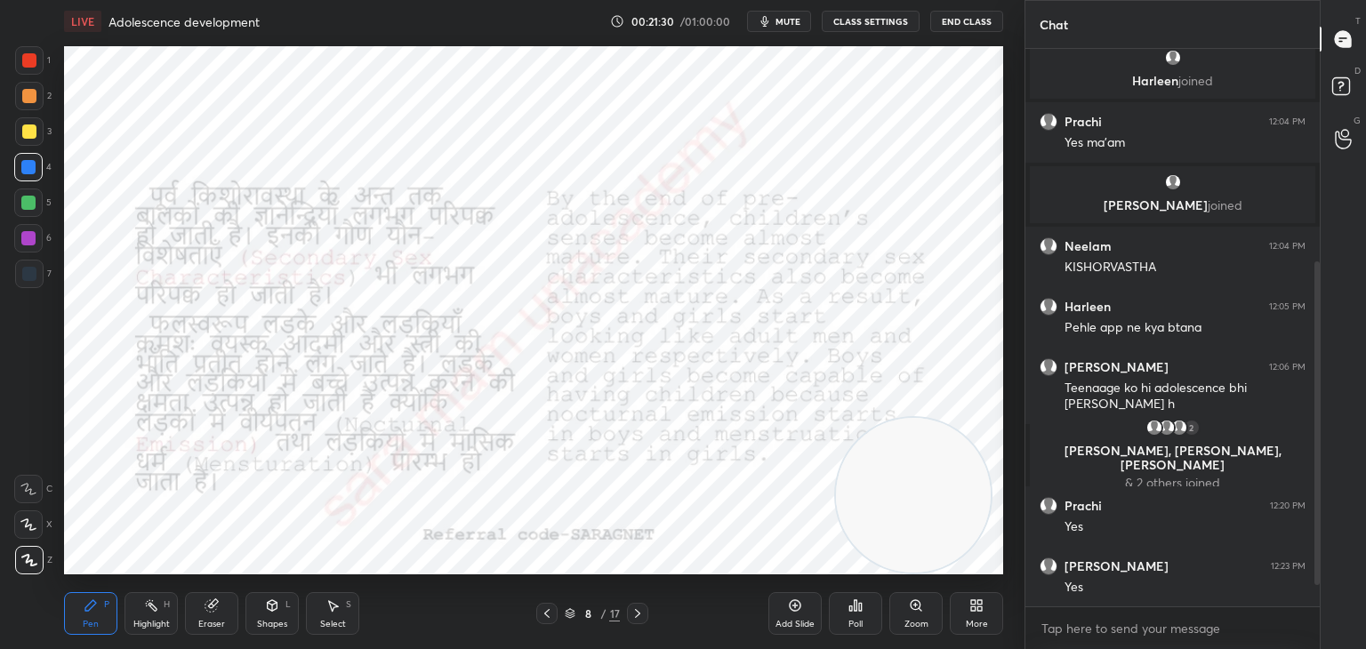
scroll to position [405, 0]
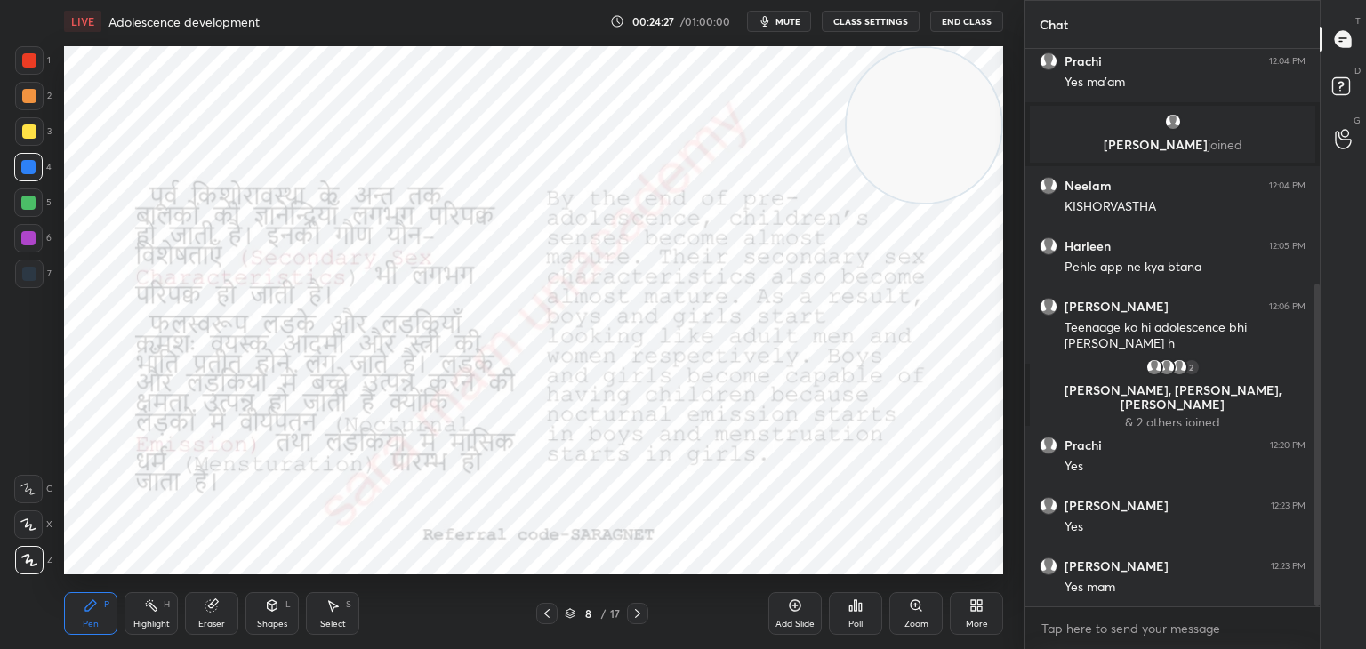
click at [639, 616] on icon at bounding box center [637, 613] width 14 height 14
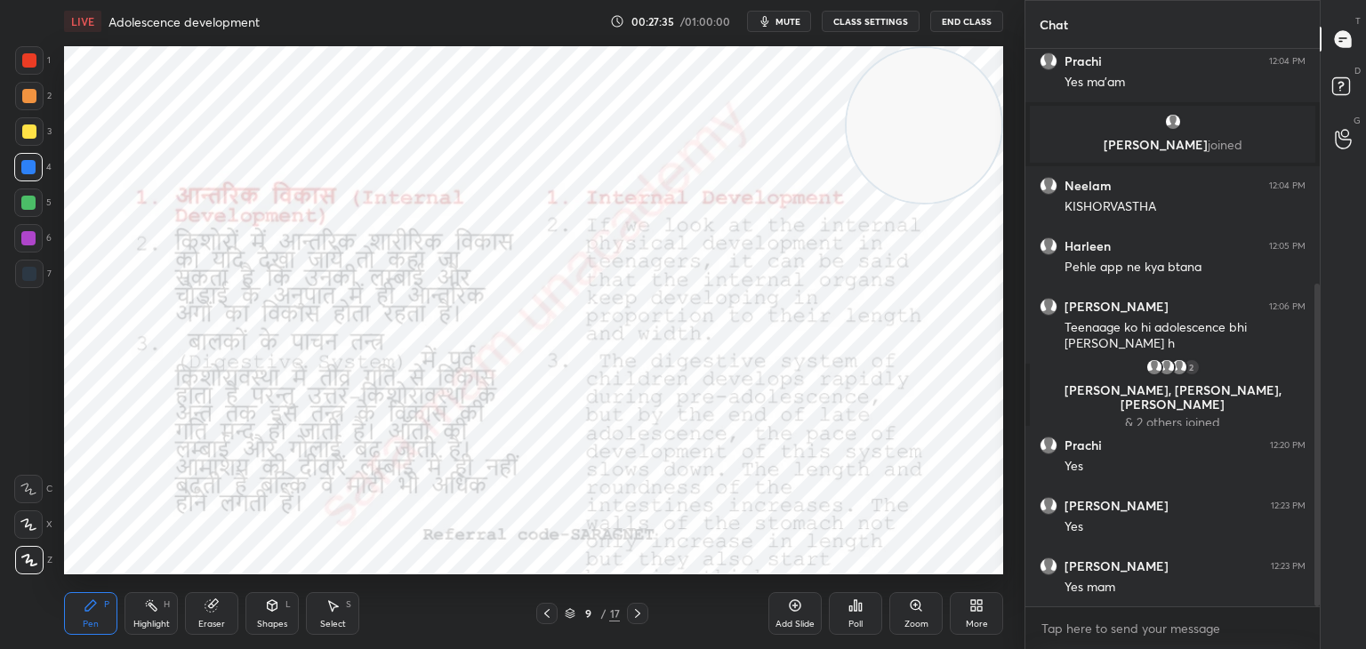
click at [636, 616] on icon at bounding box center [637, 613] width 14 height 14
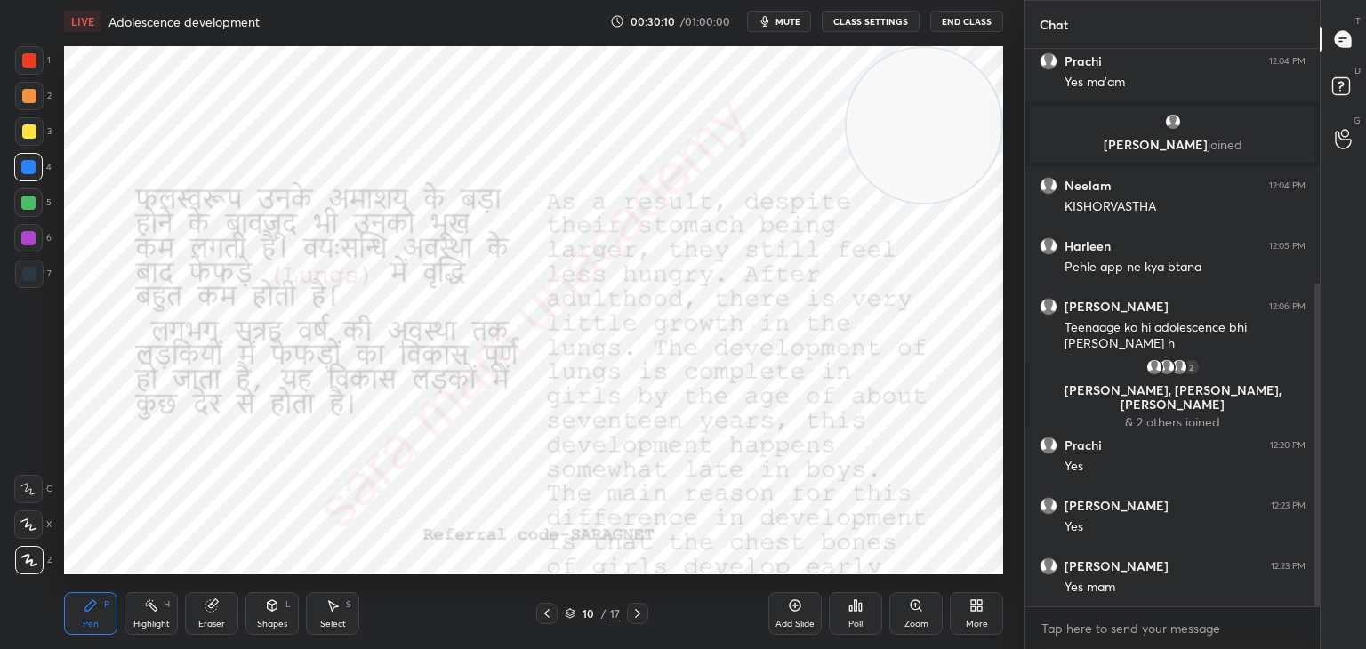
click at [633, 616] on icon at bounding box center [637, 613] width 14 height 14
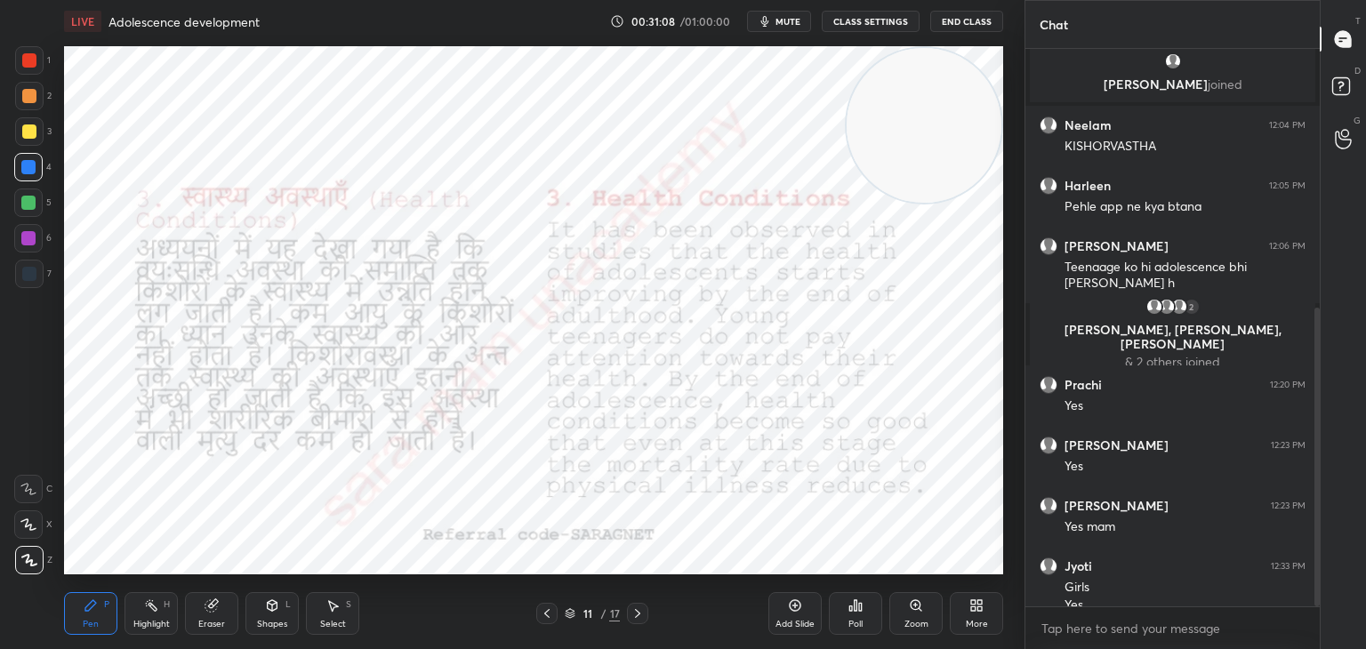
scroll to position [484, 0]
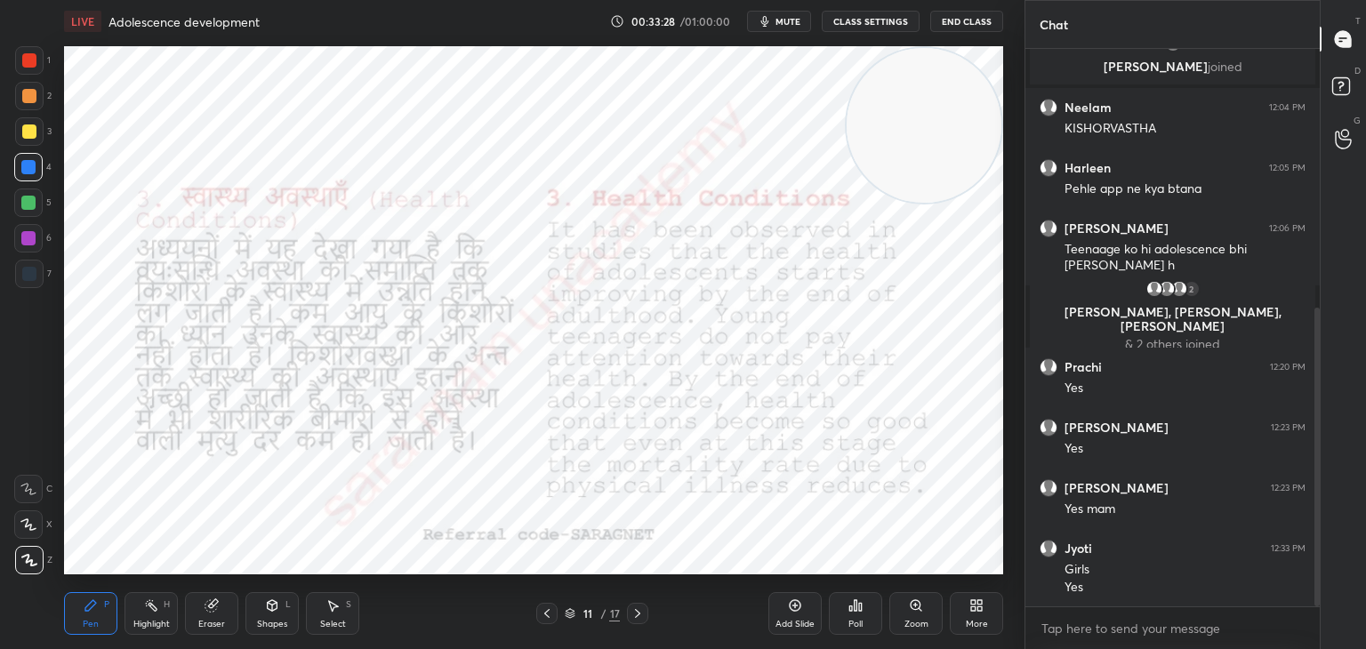
click at [333, 609] on icon at bounding box center [334, 606] width 10 height 11
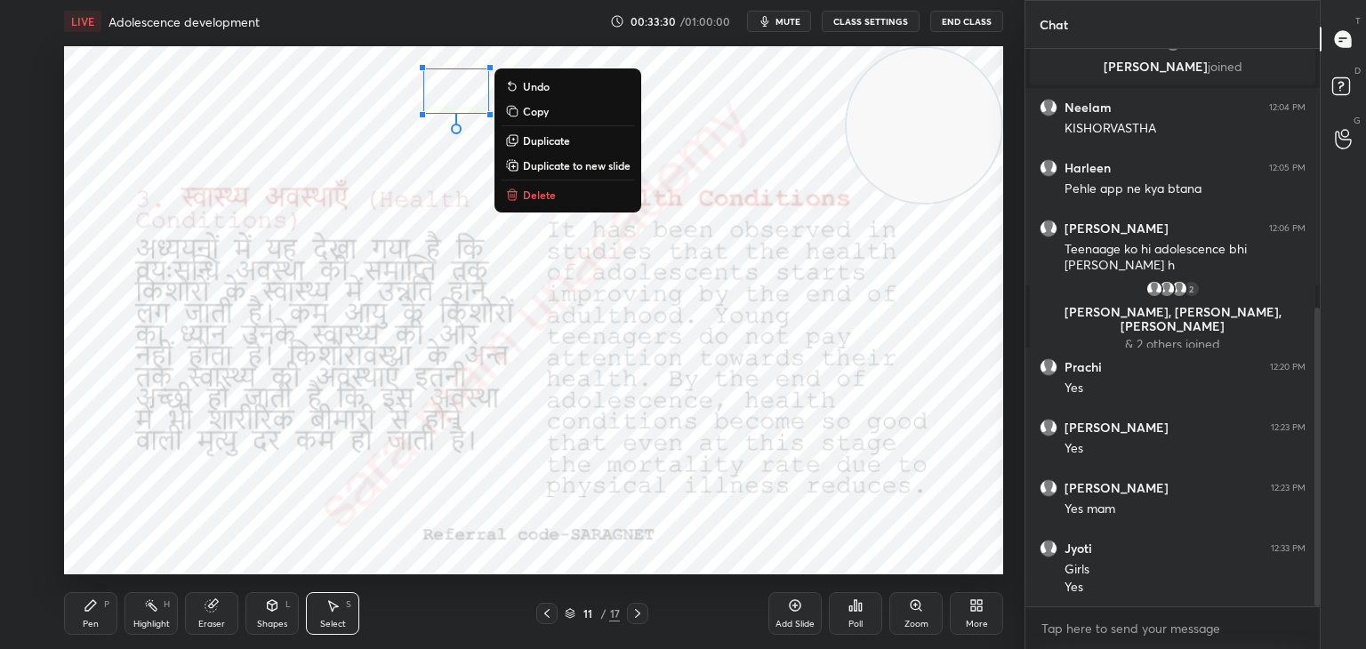
click at [539, 196] on p "Delete" at bounding box center [539, 195] width 33 height 14
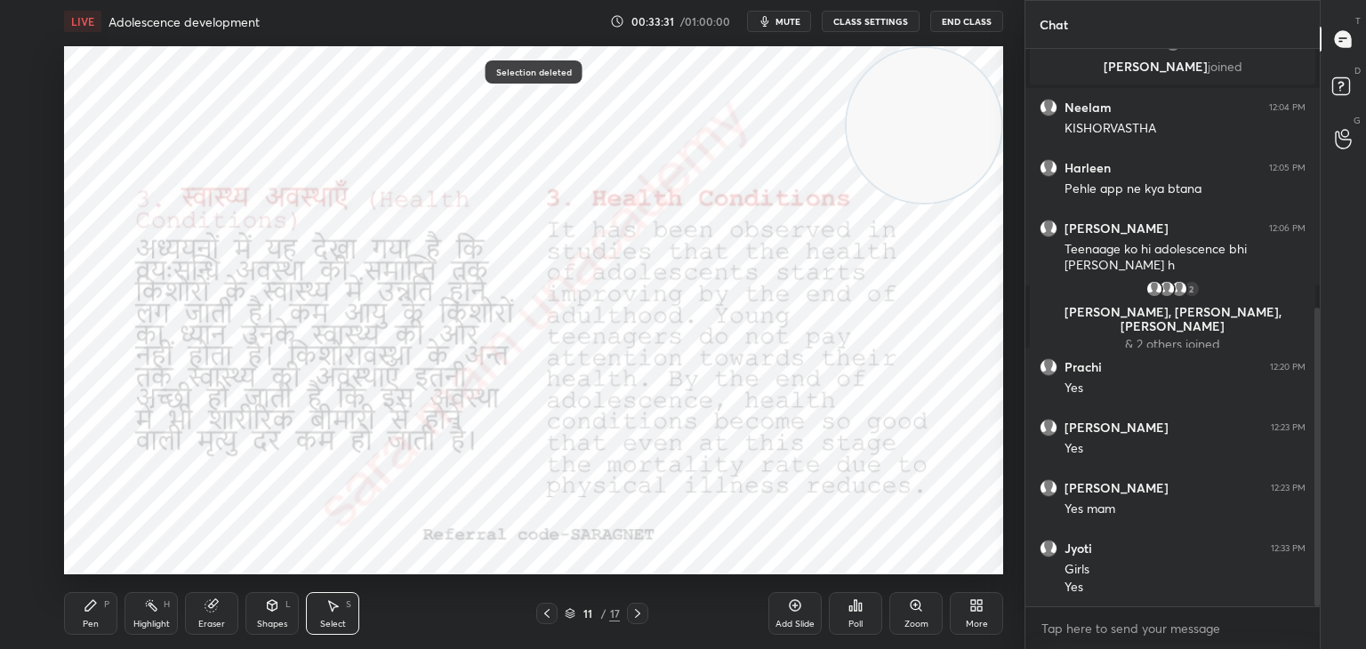
click at [89, 620] on div "Pen" at bounding box center [91, 624] width 16 height 9
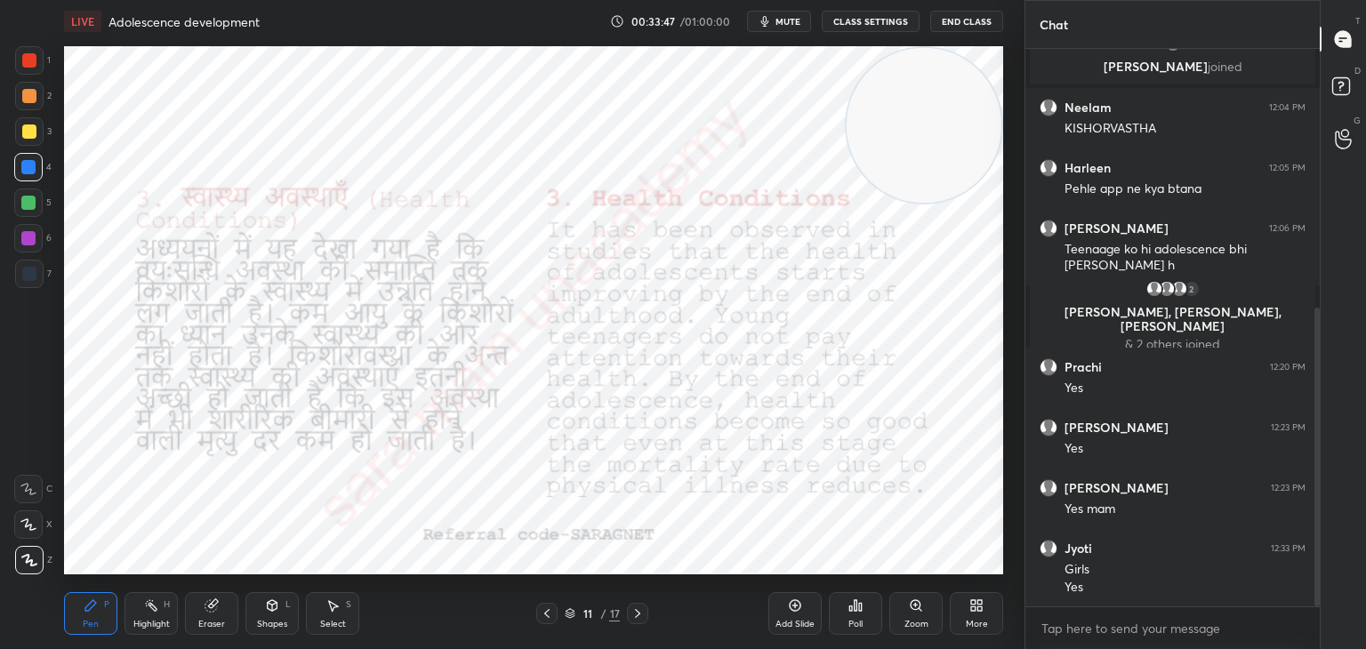
click at [636, 611] on icon at bounding box center [637, 613] width 5 height 9
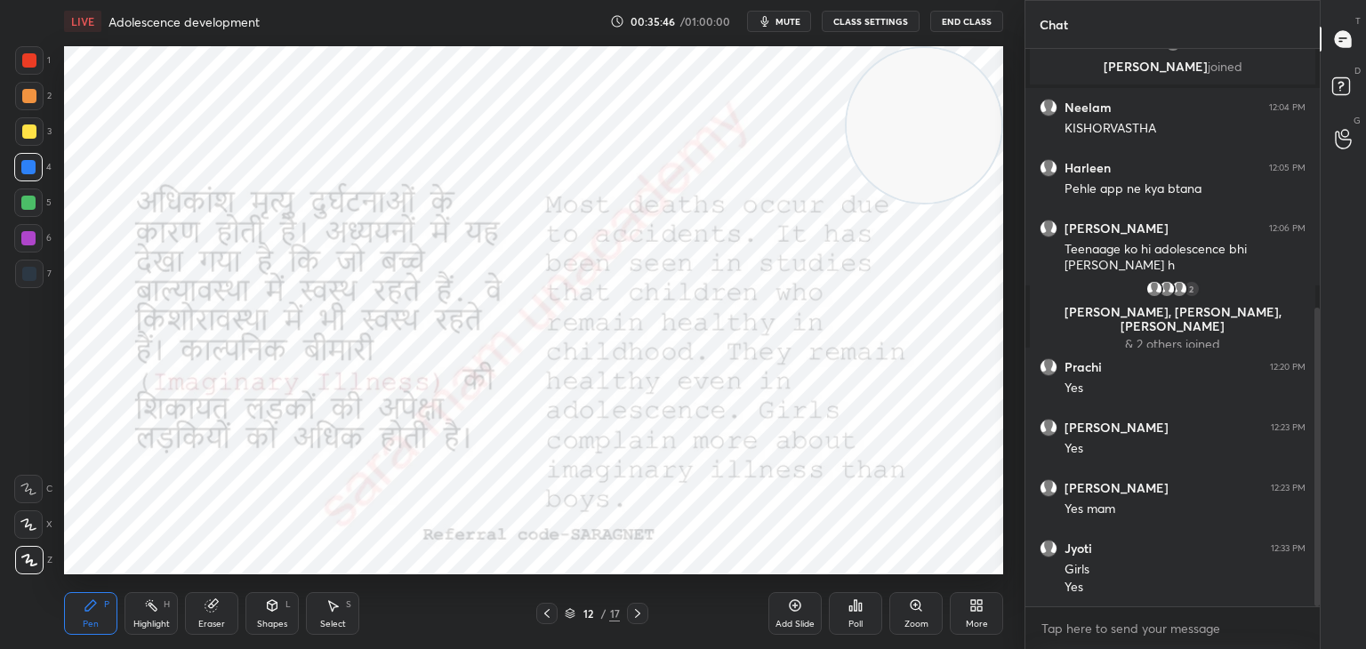
click at [638, 609] on icon at bounding box center [637, 613] width 14 height 14
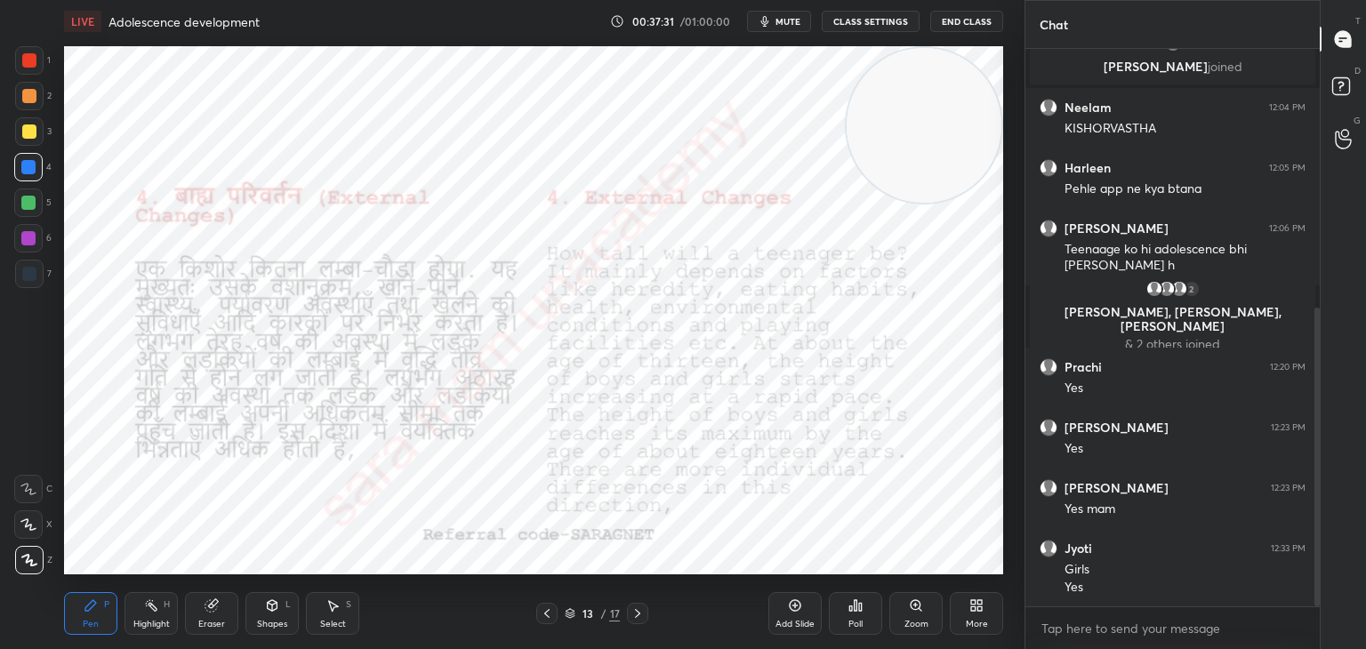
click at [645, 608] on div at bounding box center [637, 613] width 21 height 21
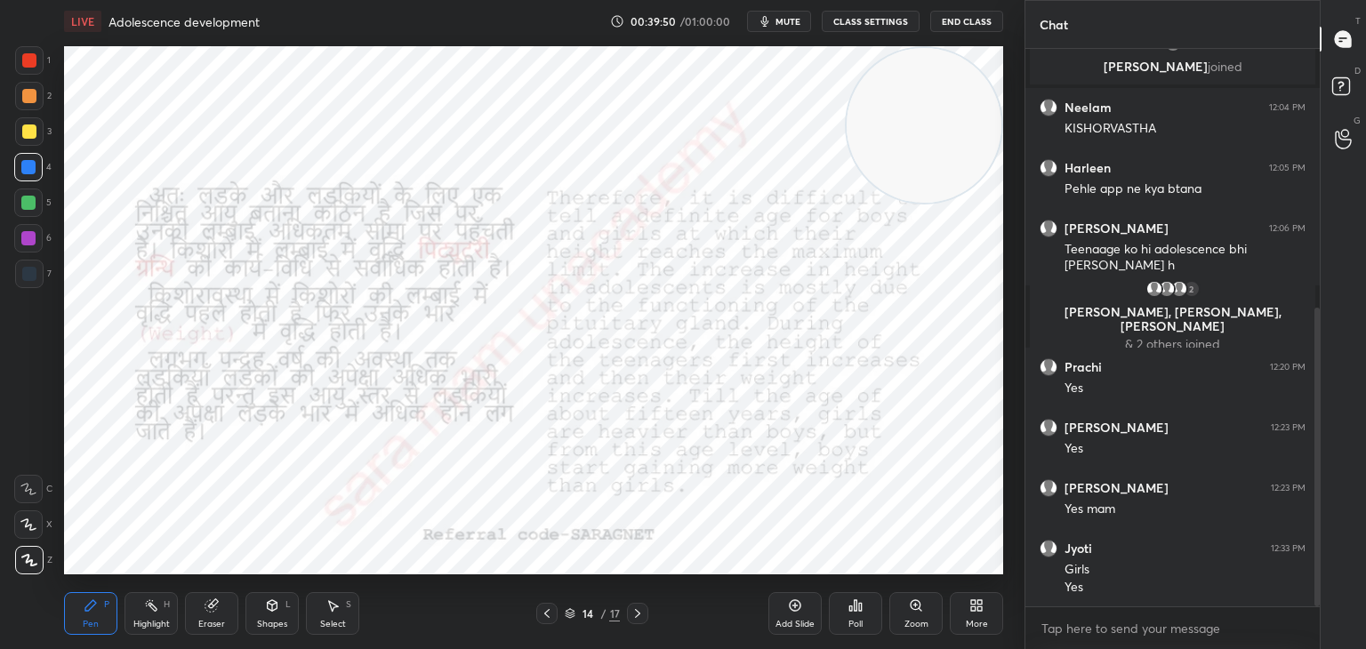
click at [638, 616] on icon at bounding box center [637, 613] width 14 height 14
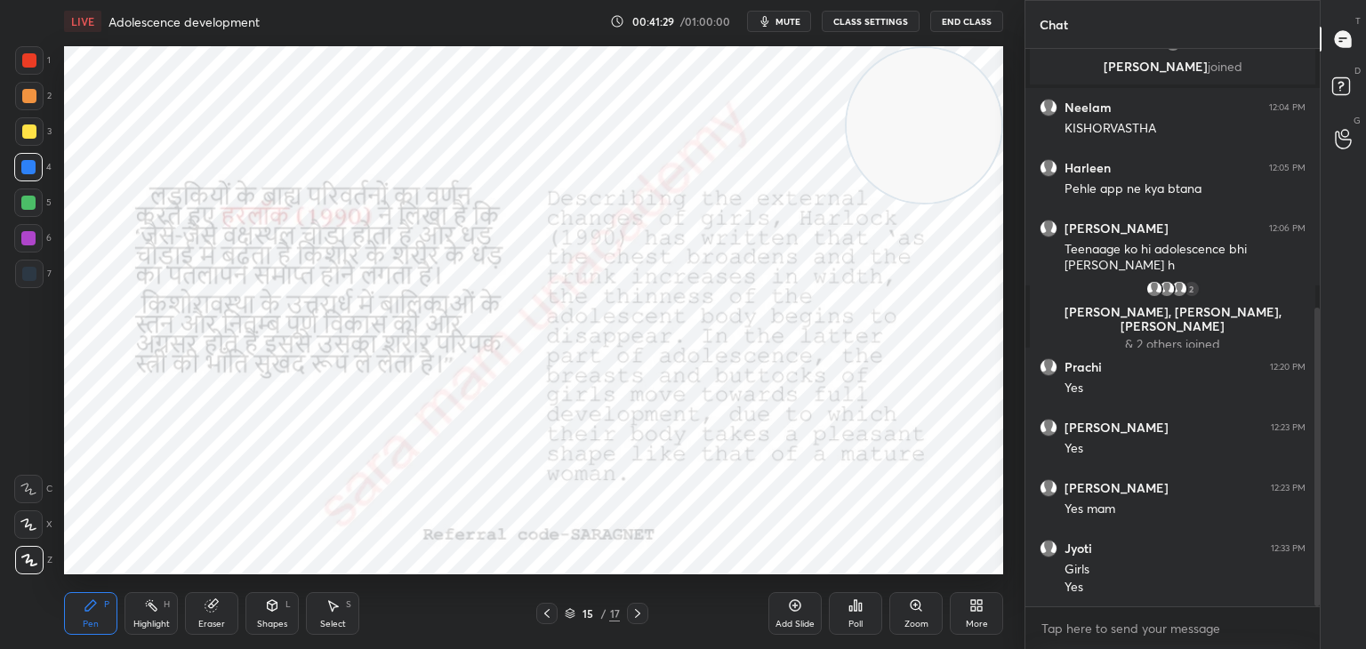
click at [641, 613] on icon at bounding box center [637, 613] width 14 height 14
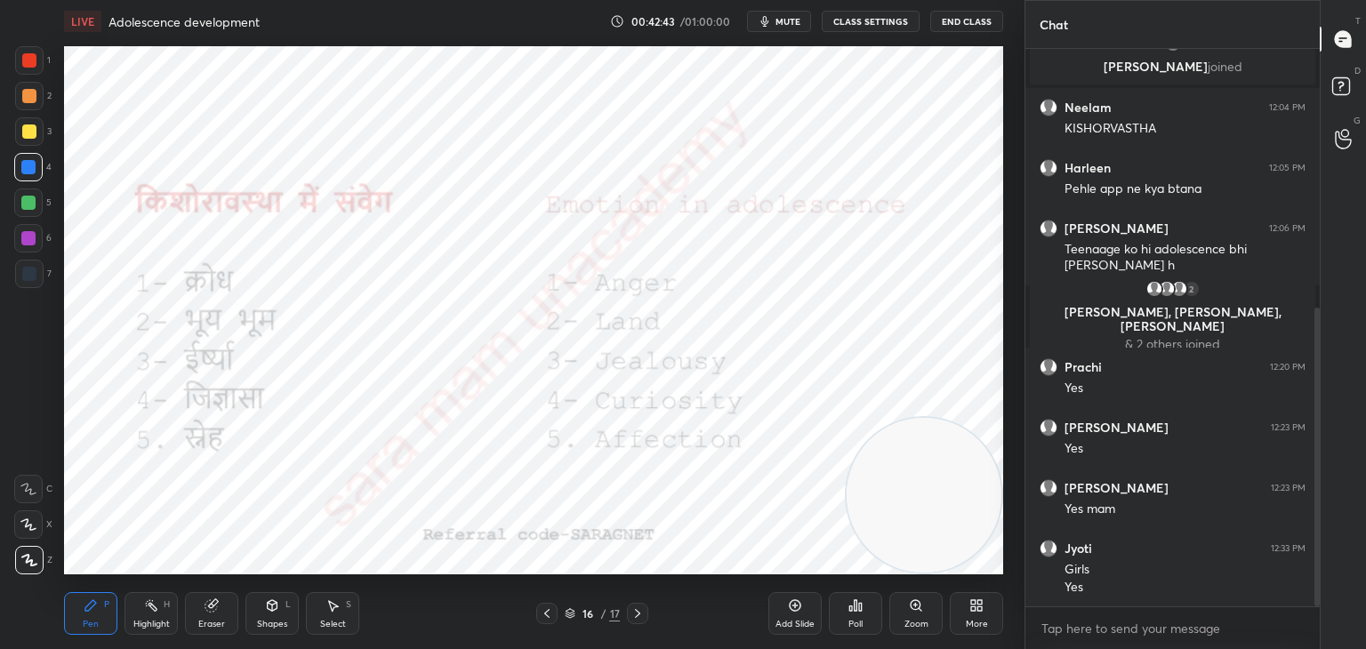
click at [638, 612] on icon at bounding box center [637, 613] width 14 height 14
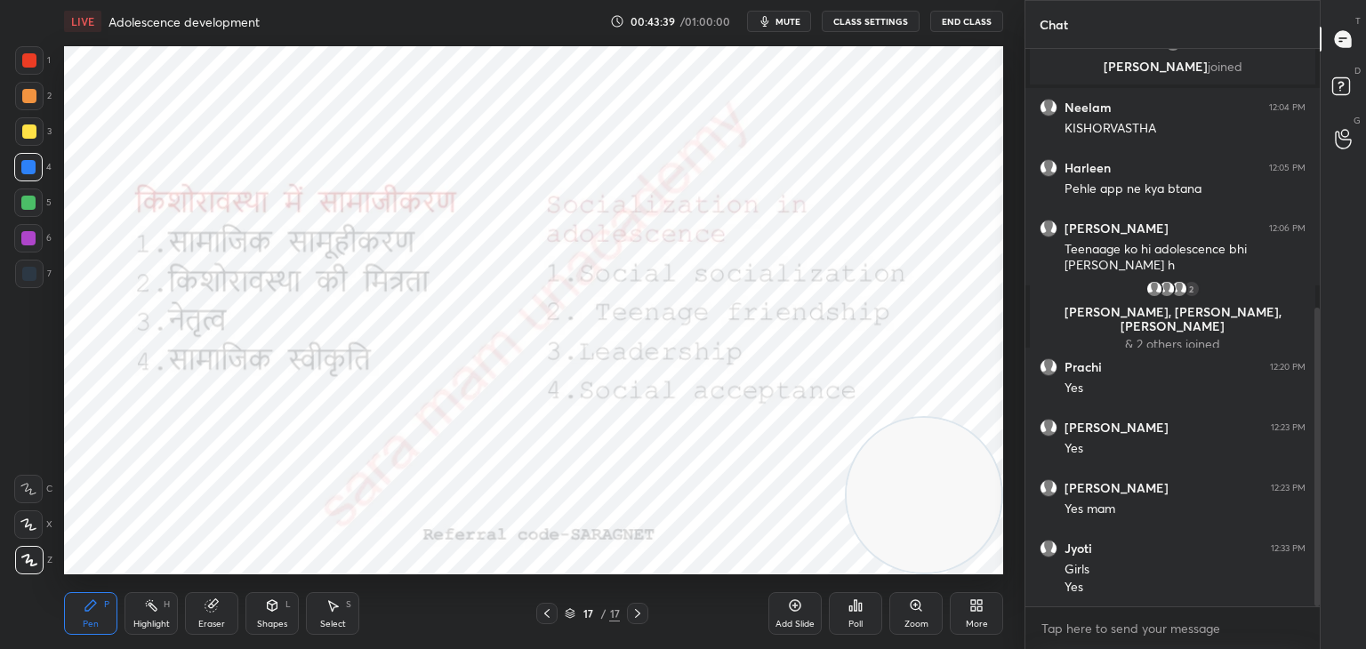
click at [644, 618] on icon at bounding box center [637, 613] width 14 height 14
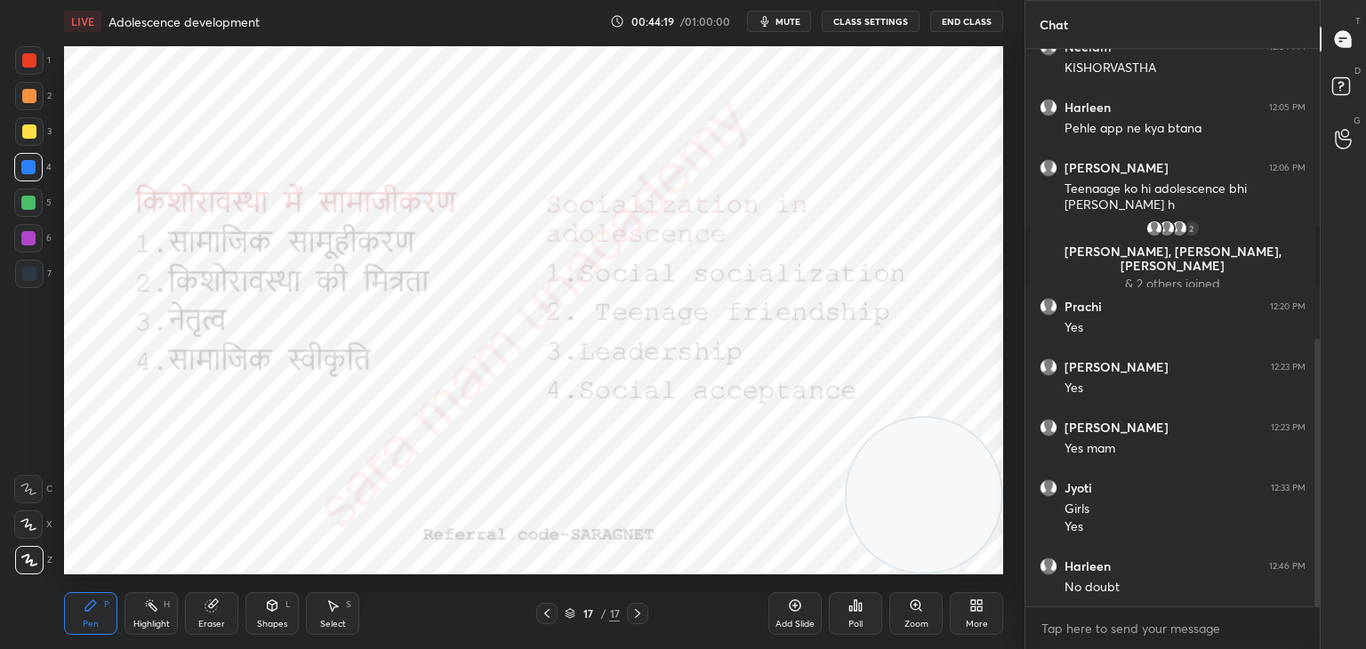
scroll to position [605, 0]
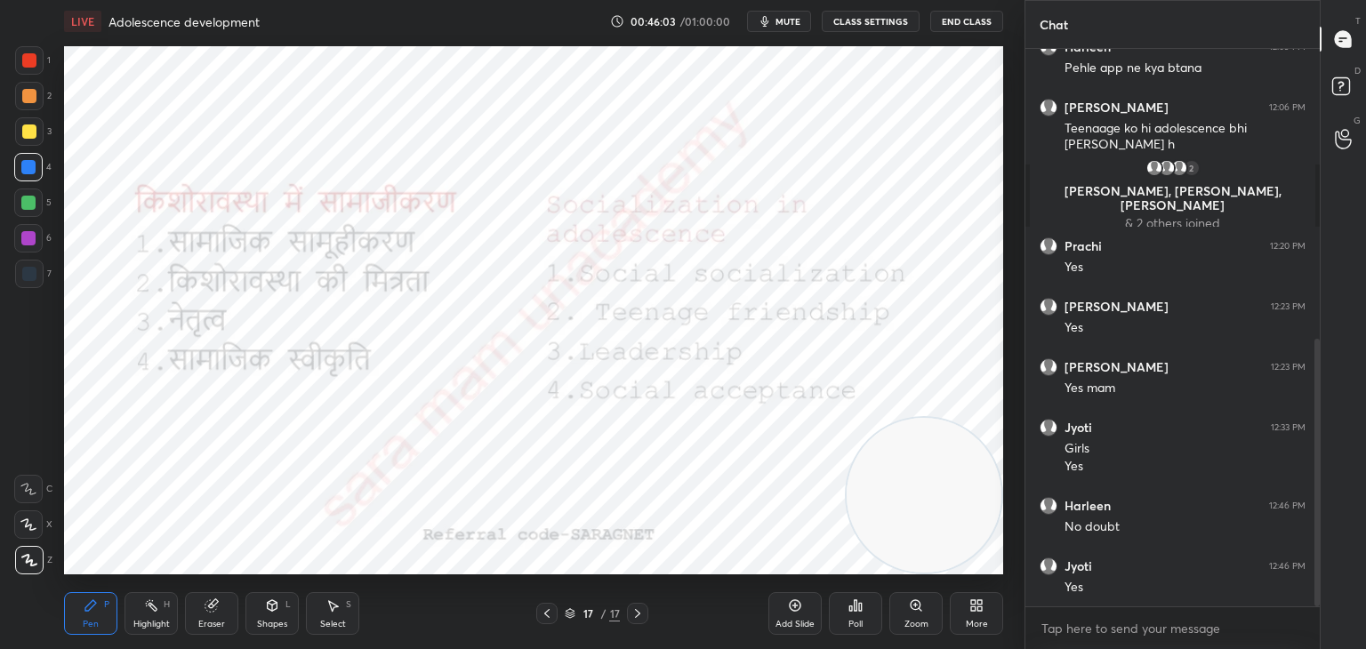
click at [990, 22] on button "End Class" at bounding box center [966, 21] width 73 height 21
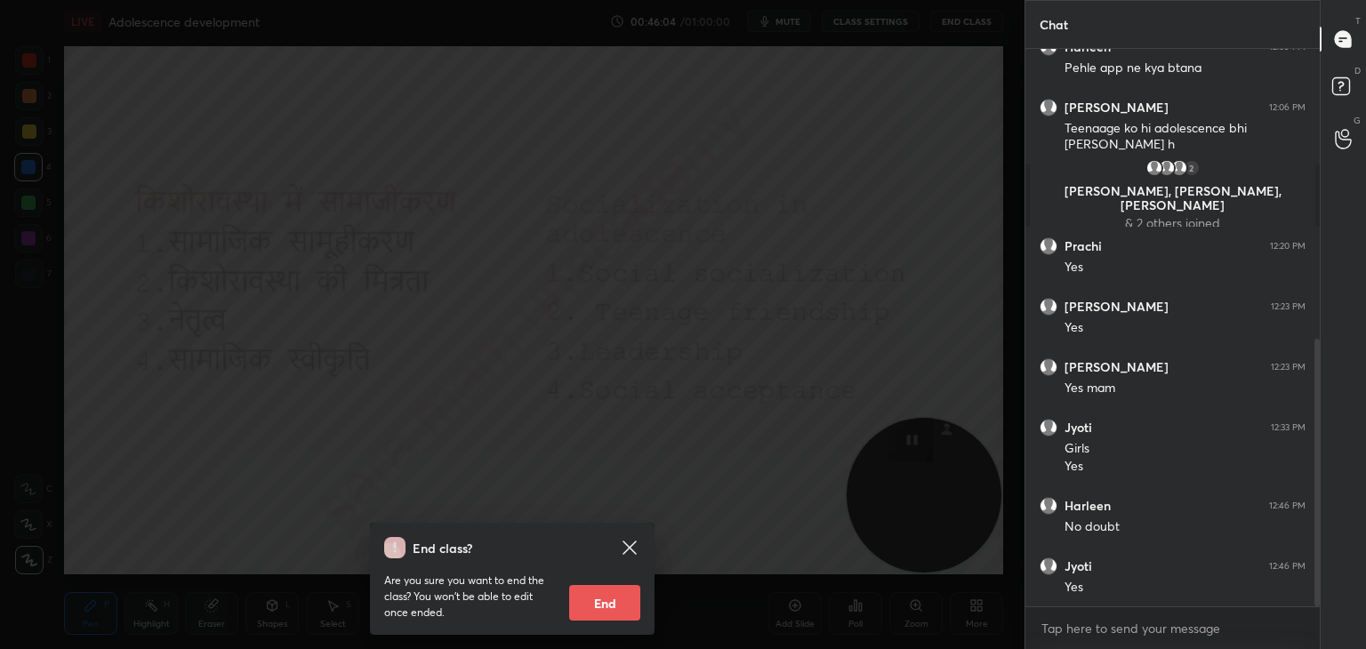
click at [598, 607] on button "End" at bounding box center [604, 603] width 71 height 36
type textarea "x"
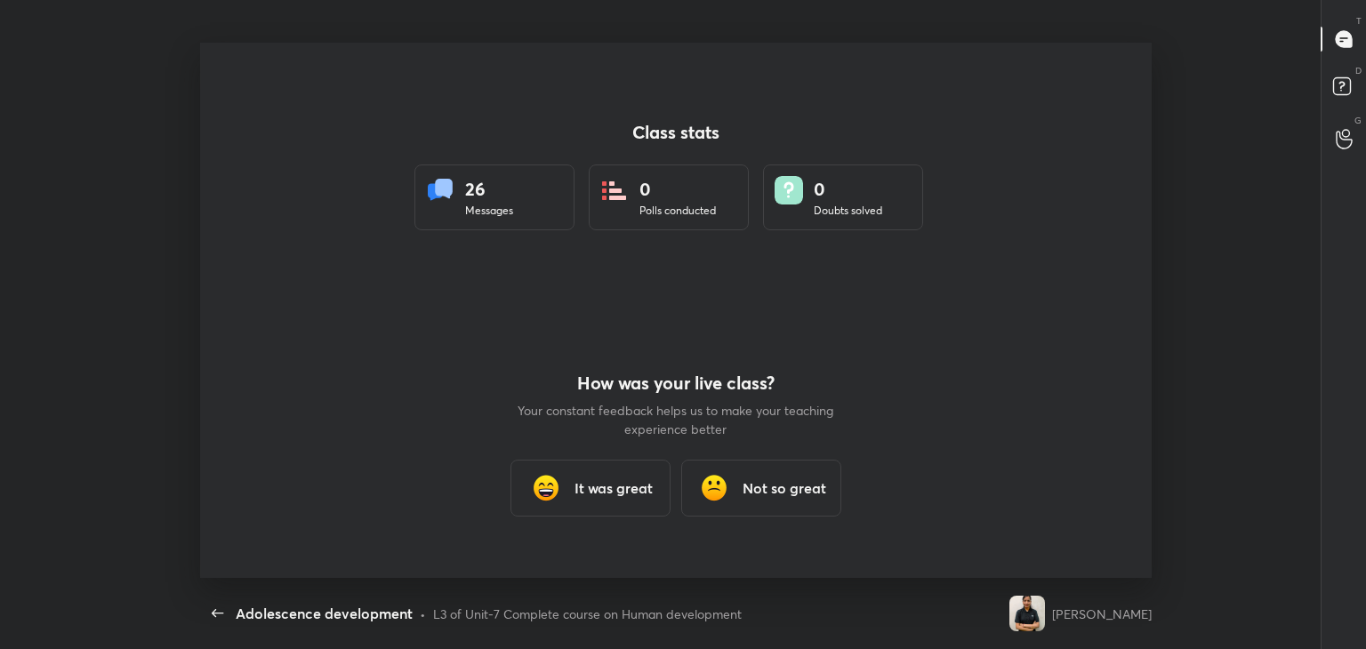
scroll to position [535, 1352]
click at [591, 488] on h3 "It was great" at bounding box center [613, 487] width 78 height 21
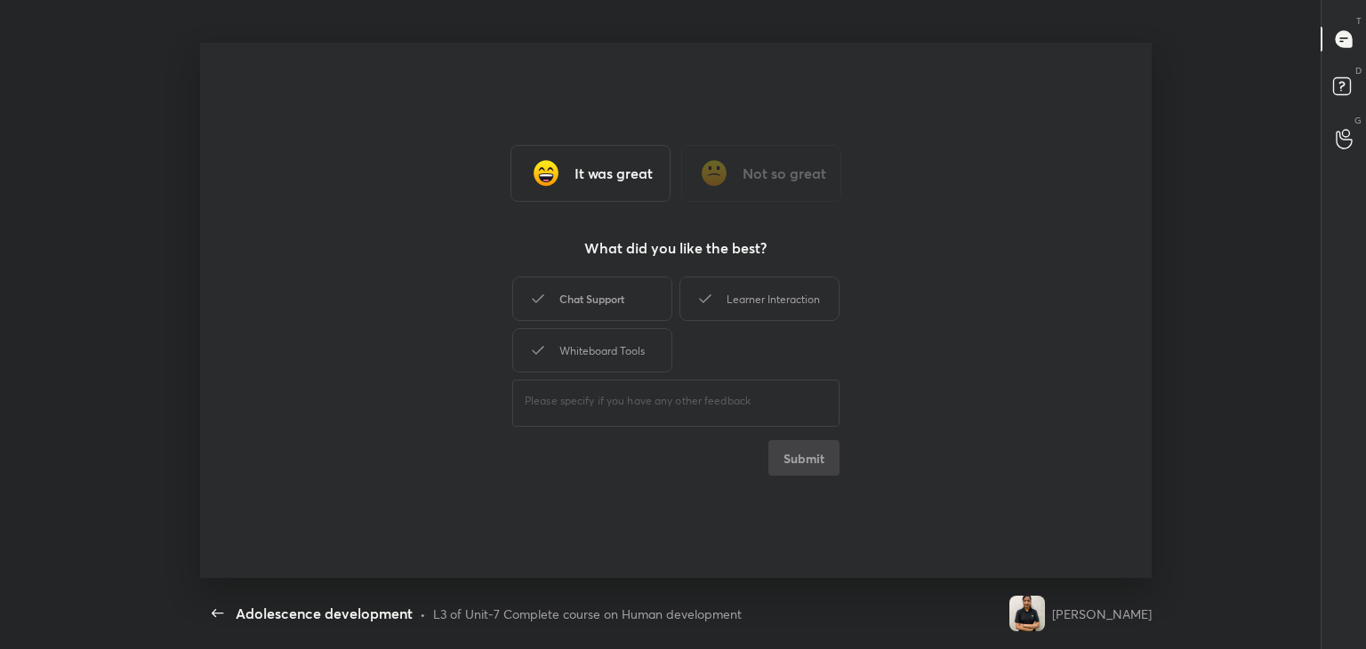
click at [619, 300] on div "Chat Support" at bounding box center [592, 299] width 160 height 44
click at [732, 302] on div "Learner Interaction" at bounding box center [759, 299] width 160 height 44
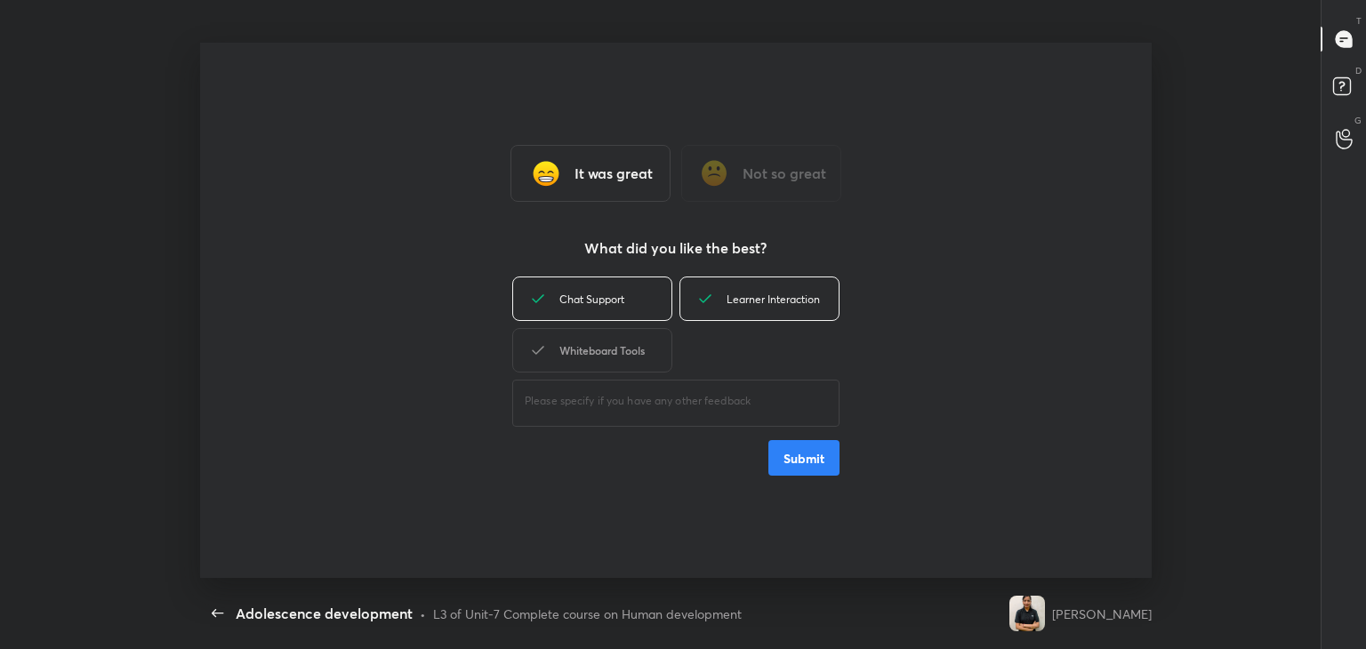
click at [622, 364] on div "Whiteboard Tools" at bounding box center [592, 350] width 160 height 44
click at [792, 462] on button "Submit" at bounding box center [803, 458] width 71 height 36
